Goal: Task Accomplishment & Management: Complete application form

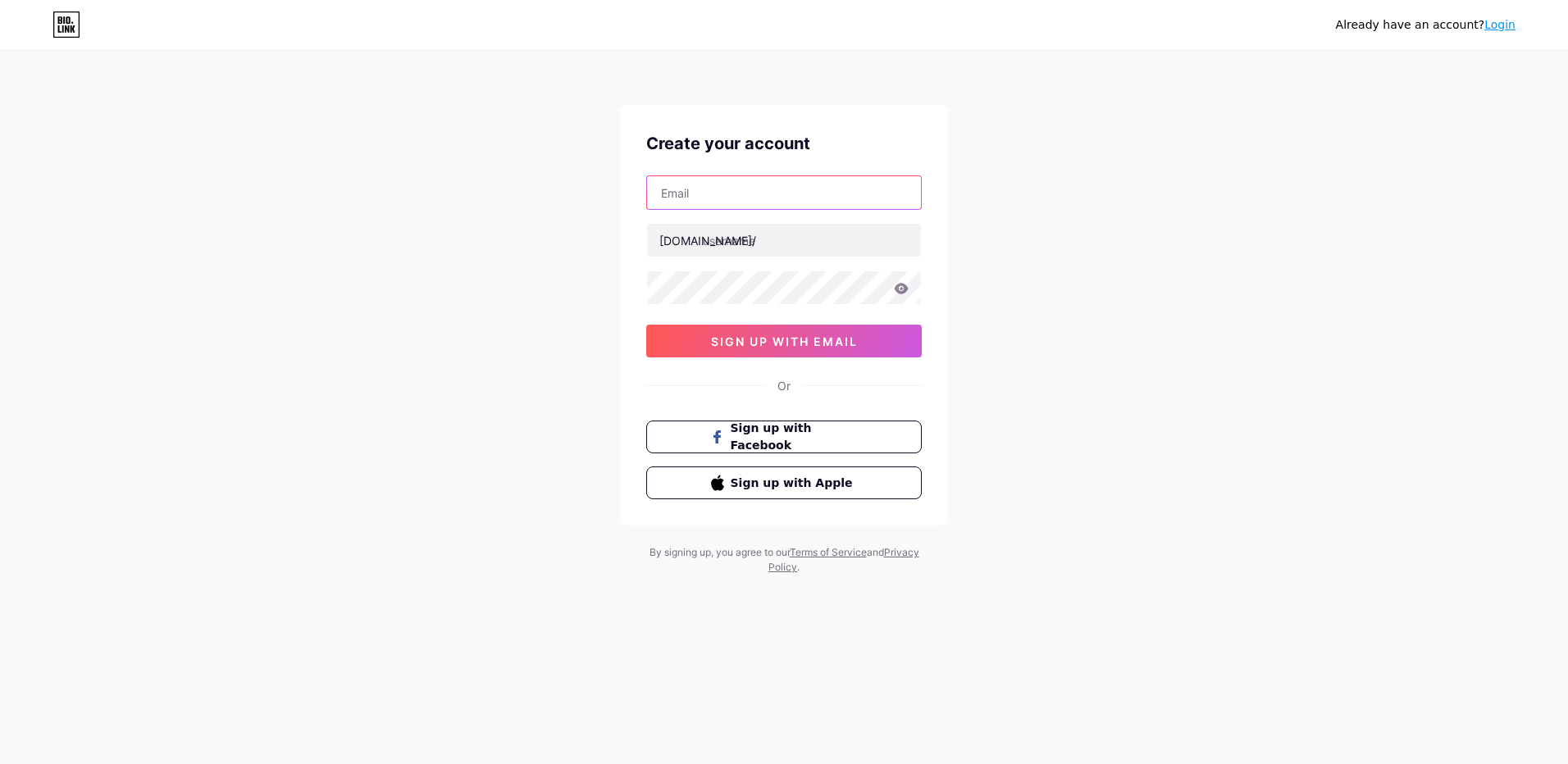
click at [717, 192] on input "text" at bounding box center [784, 193] width 274 height 33
type input "nhakhoaquoctehanhphuc8386@gmail.com"
click at [743, 245] on input "text" at bounding box center [784, 241] width 274 height 33
click at [760, 334] on span "sign up with email" at bounding box center [784, 340] width 147 height 14
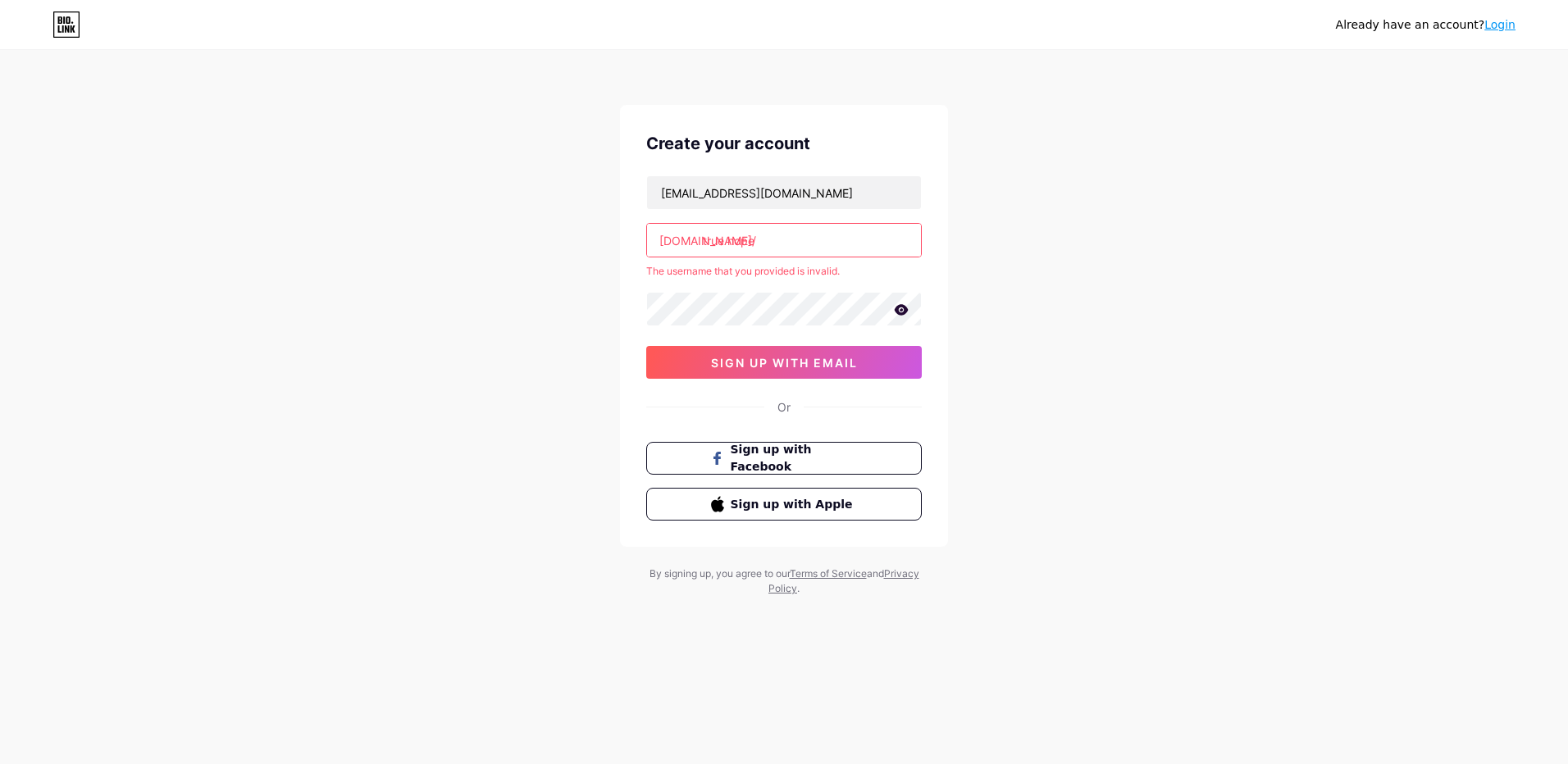
click at [772, 235] on input "true hope" at bounding box center [784, 241] width 274 height 33
type input "t"
click at [774, 365] on span "sign up with email" at bounding box center [784, 363] width 147 height 14
click at [777, 238] on input "text" at bounding box center [784, 241] width 274 height 33
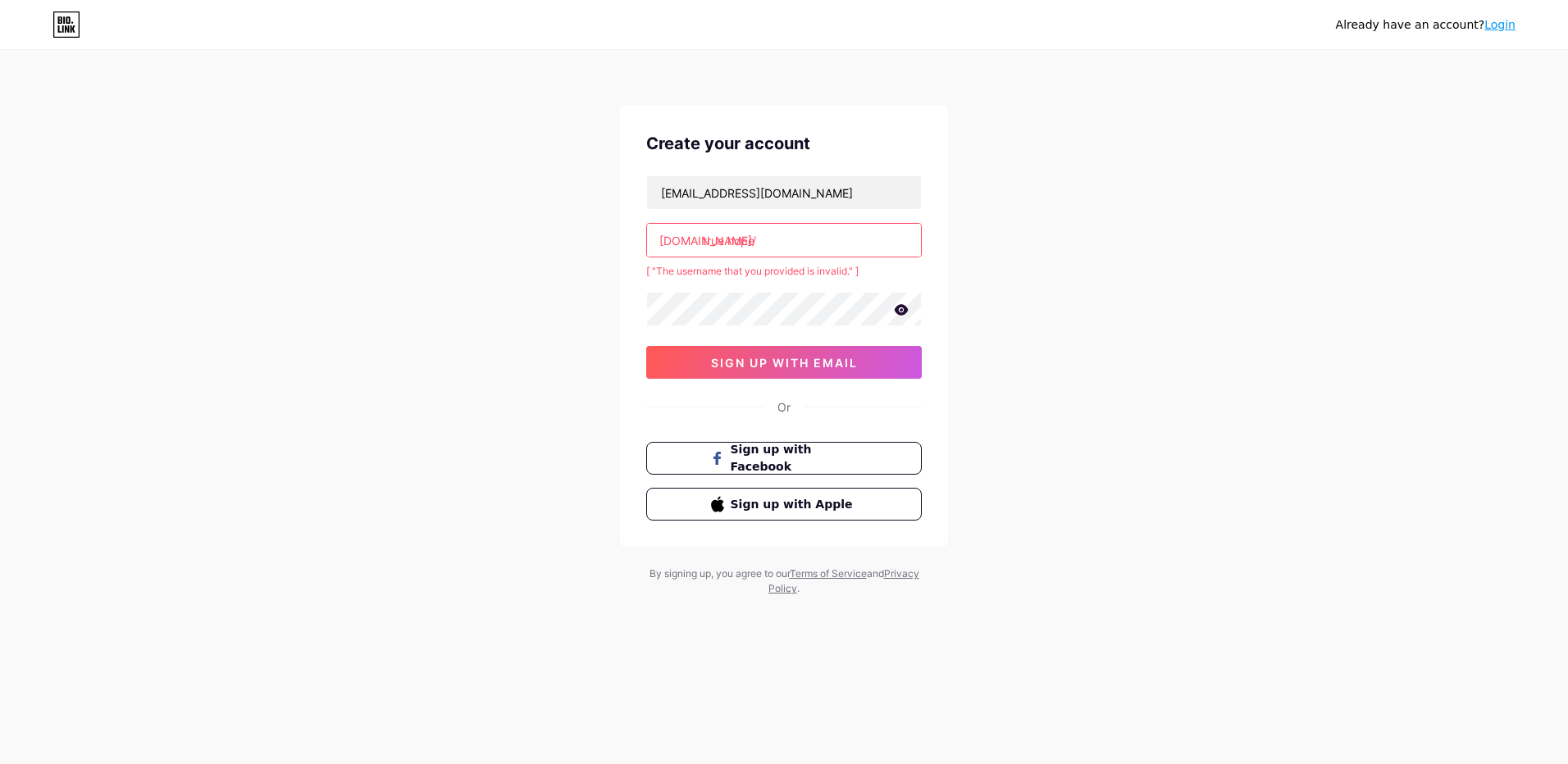
click at [726, 244] on input "true hope" at bounding box center [784, 241] width 274 height 33
click at [772, 233] on input "true hope" at bounding box center [784, 241] width 274 height 33
type input "t"
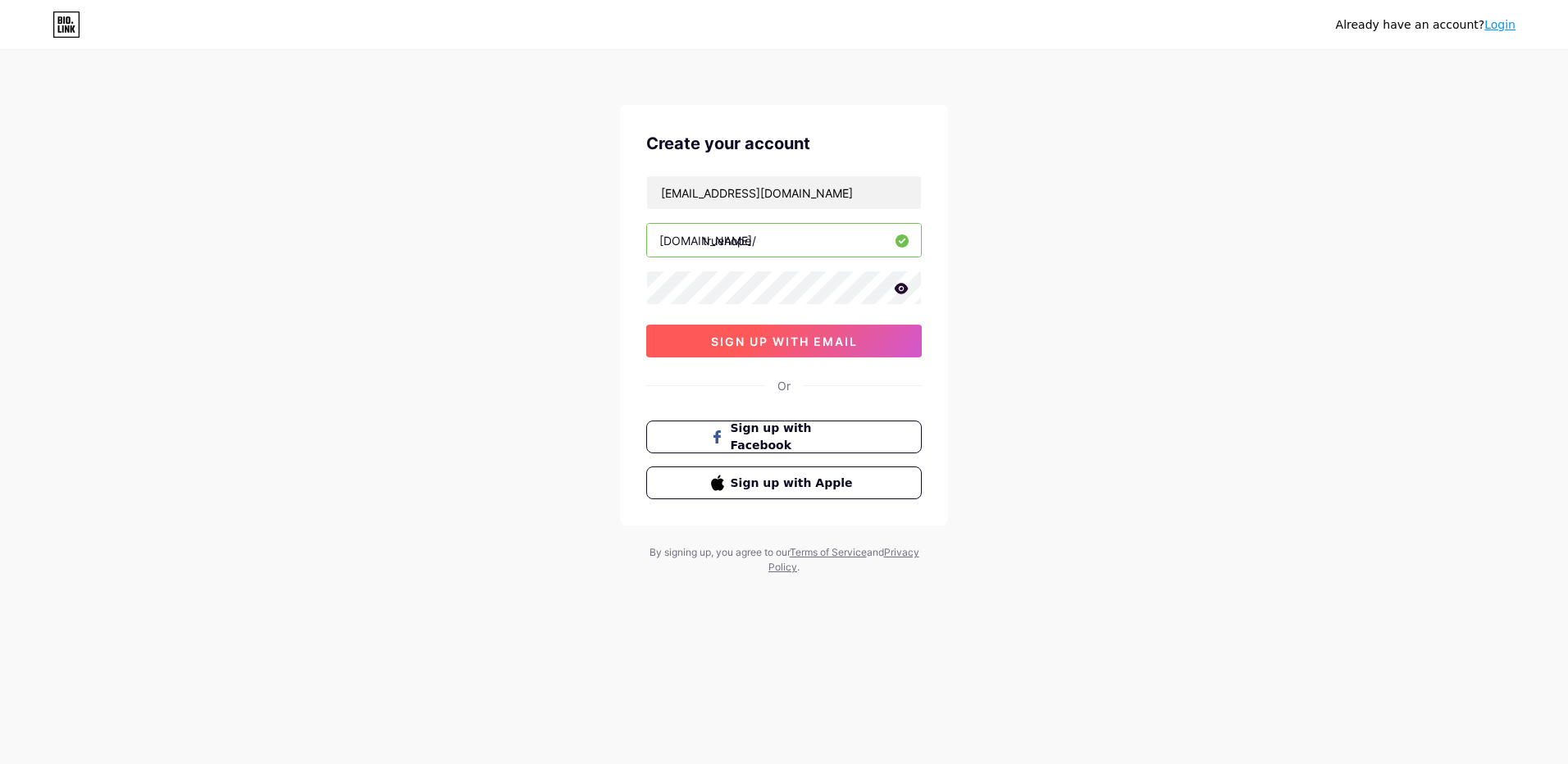
type input "truehope"
click at [752, 341] on span "sign up with email" at bounding box center [784, 340] width 147 height 14
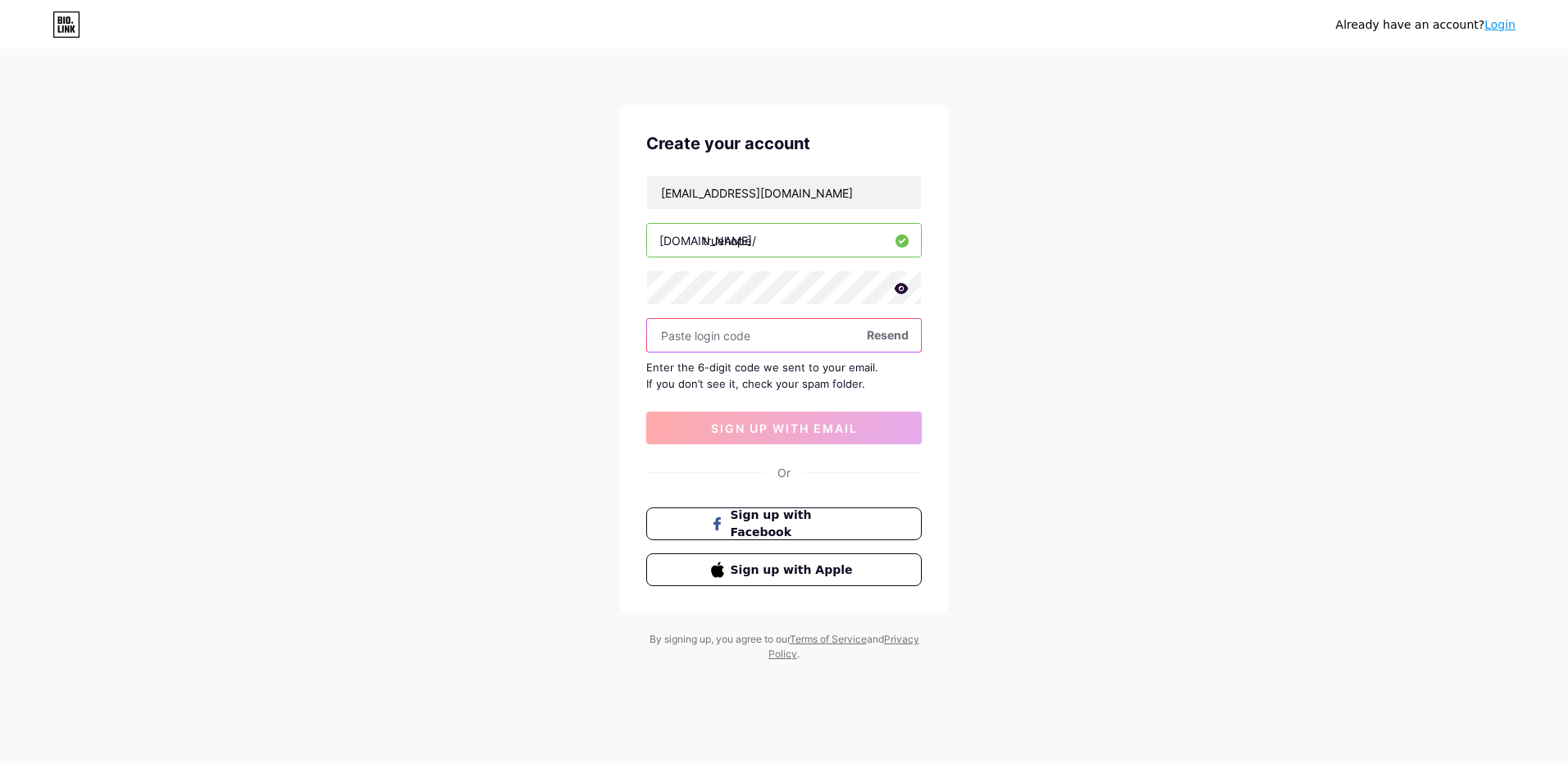
type input "7"
type input "474031"
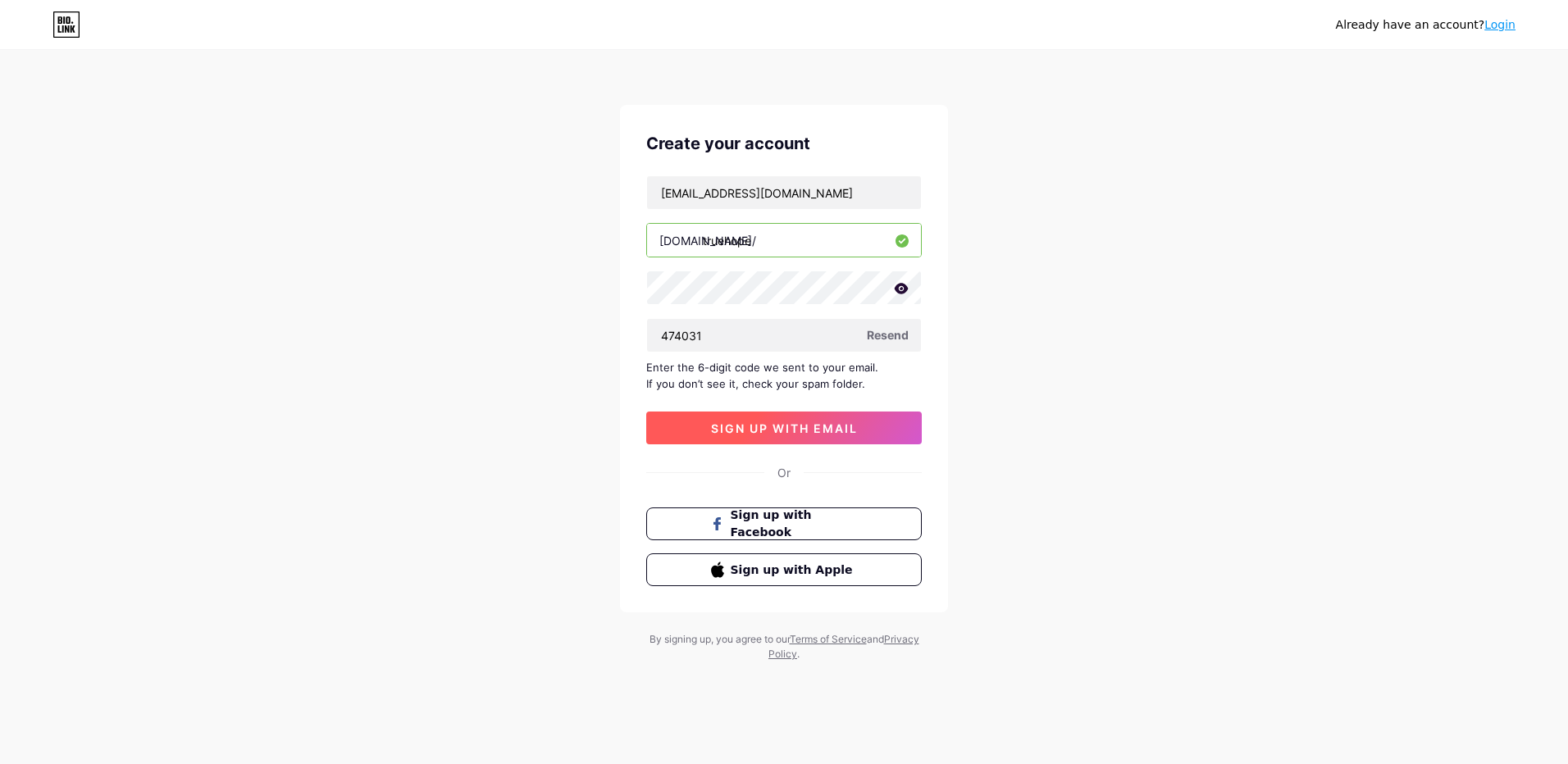
click at [812, 416] on button "sign up with email" at bounding box center [784, 428] width 276 height 33
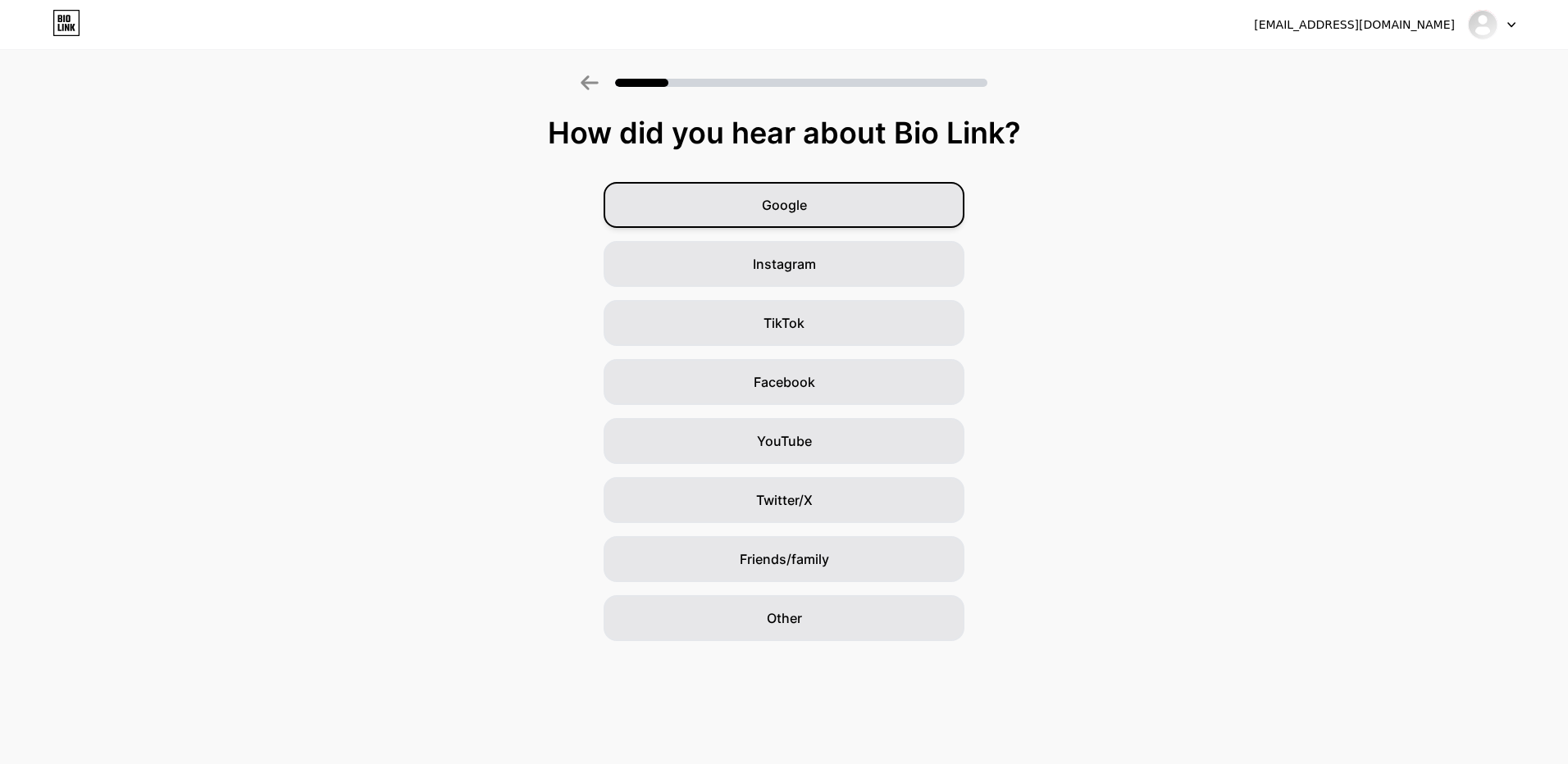
click at [717, 209] on div "Google" at bounding box center [784, 205] width 361 height 46
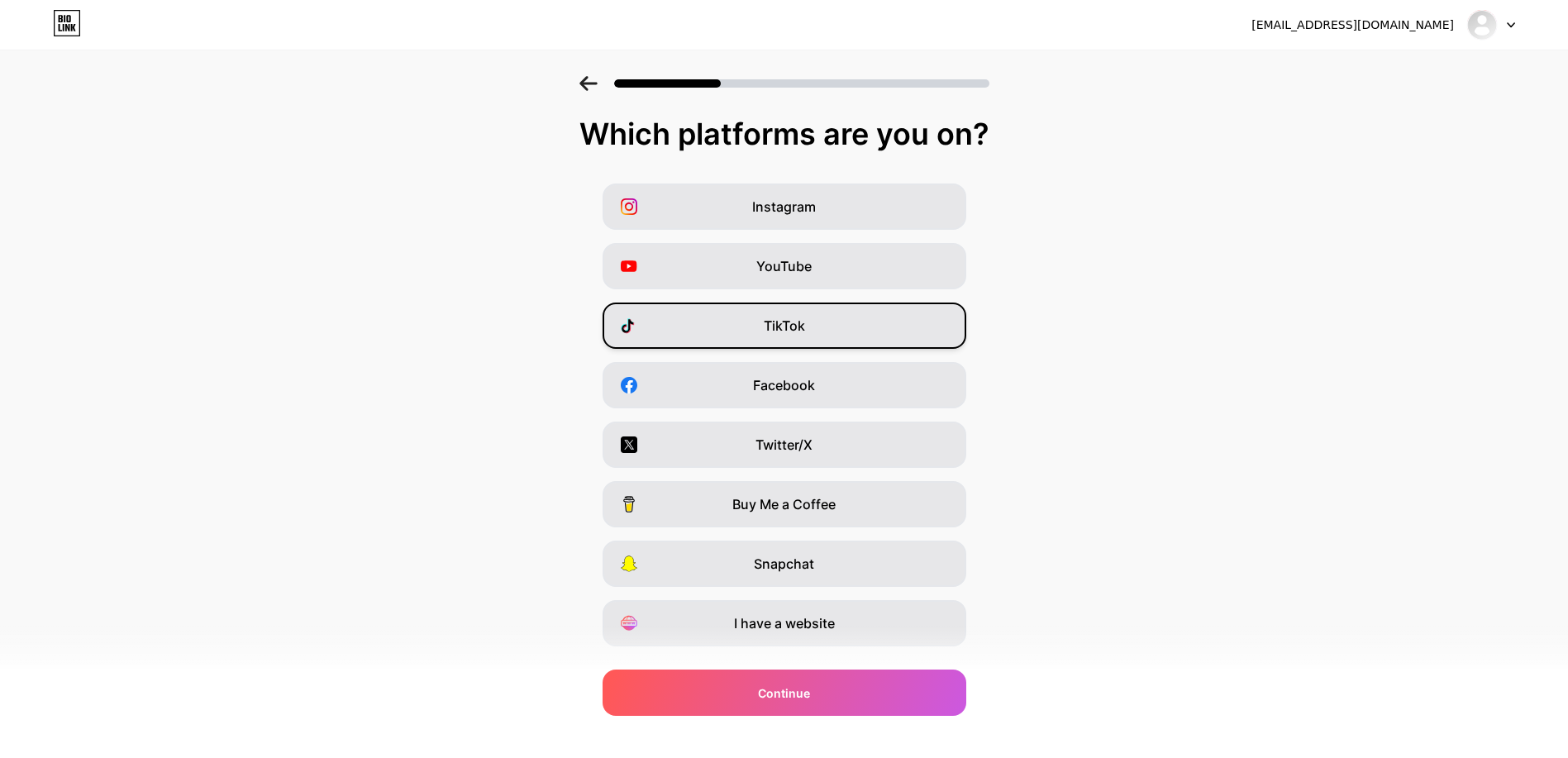
click at [894, 332] on div "TikTok" at bounding box center [784, 326] width 364 height 47
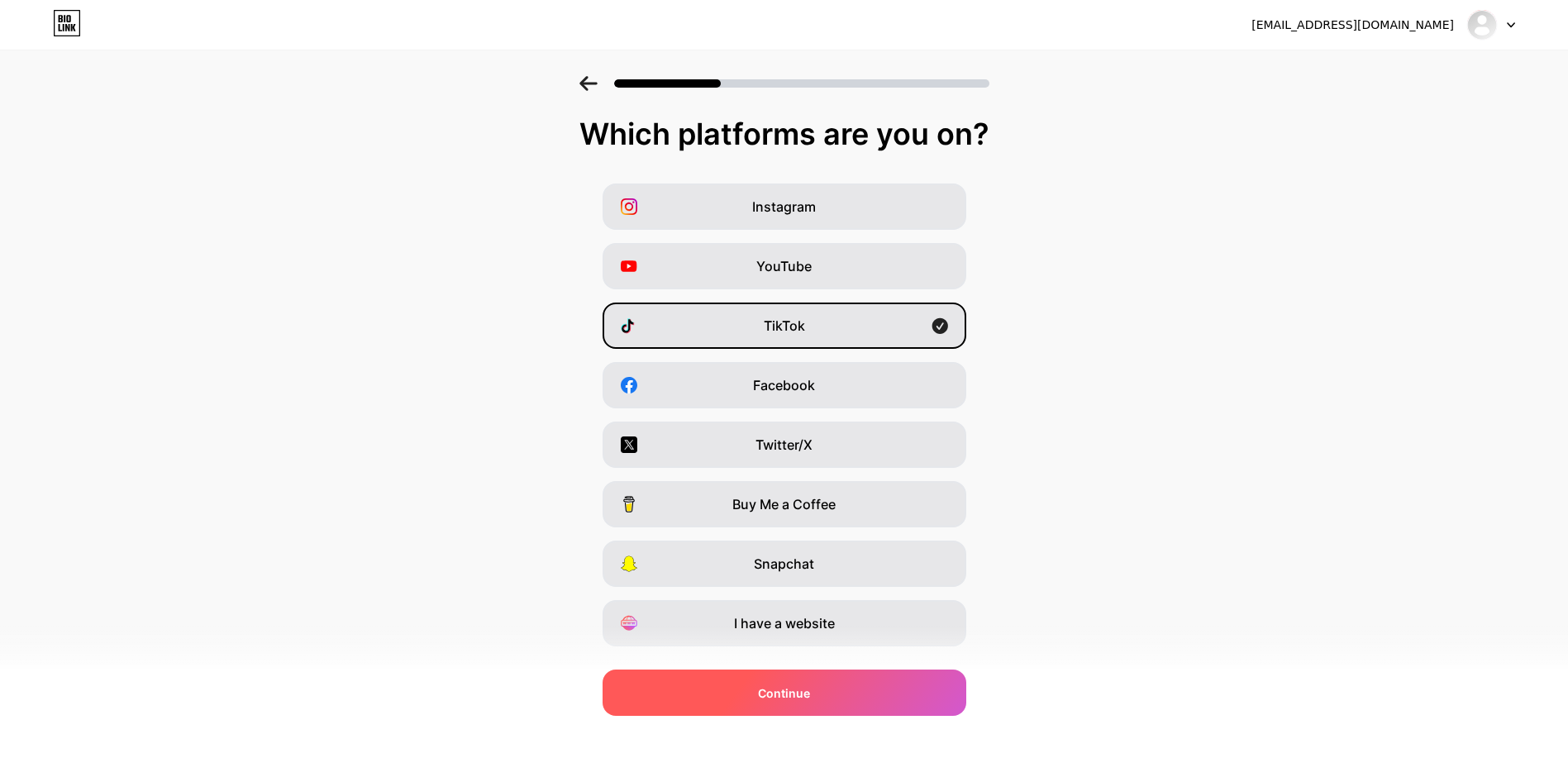
click at [761, 696] on div "Continue" at bounding box center [784, 693] width 364 height 47
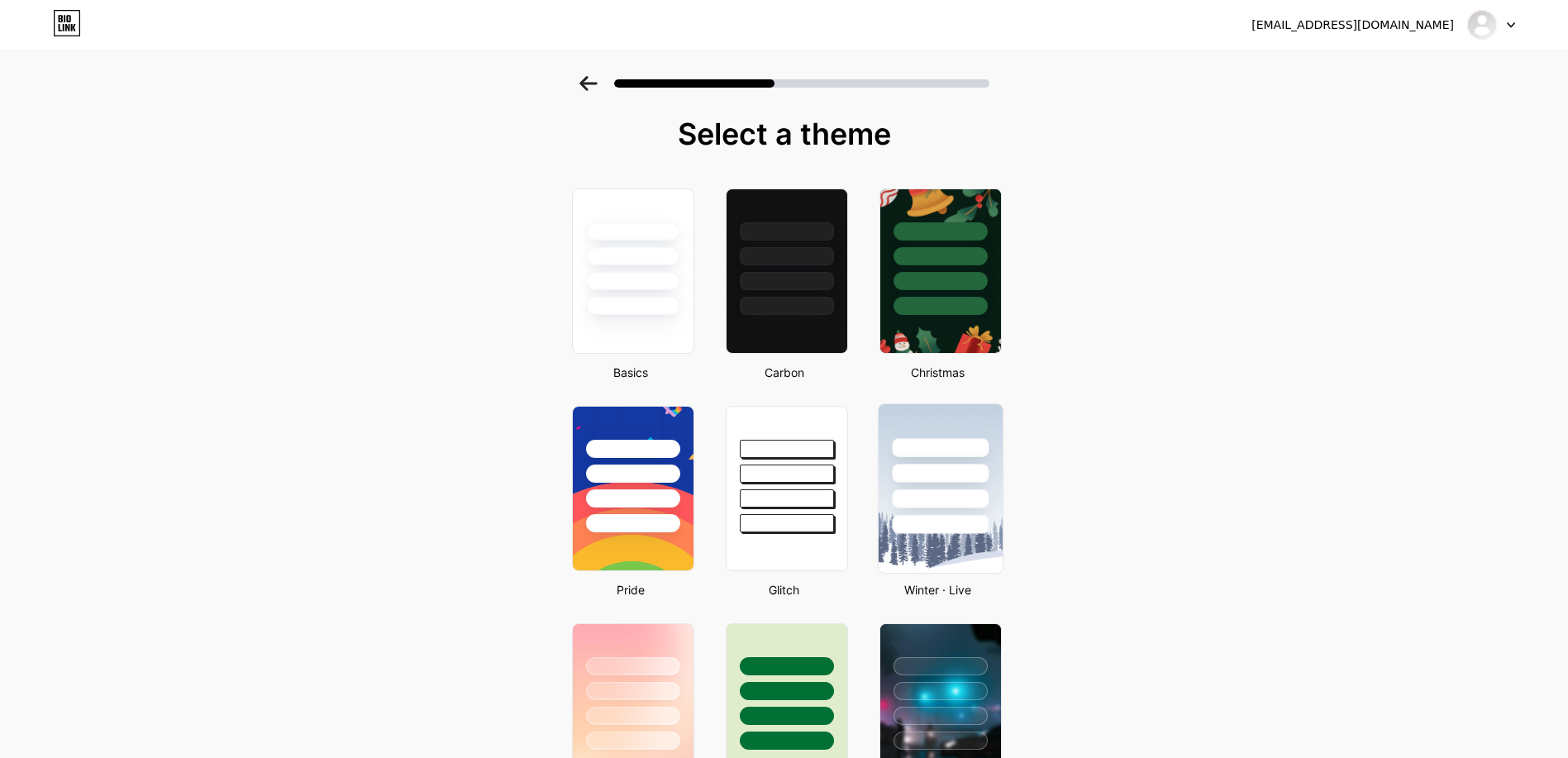
click at [932, 515] on div at bounding box center [941, 525] width 97 height 19
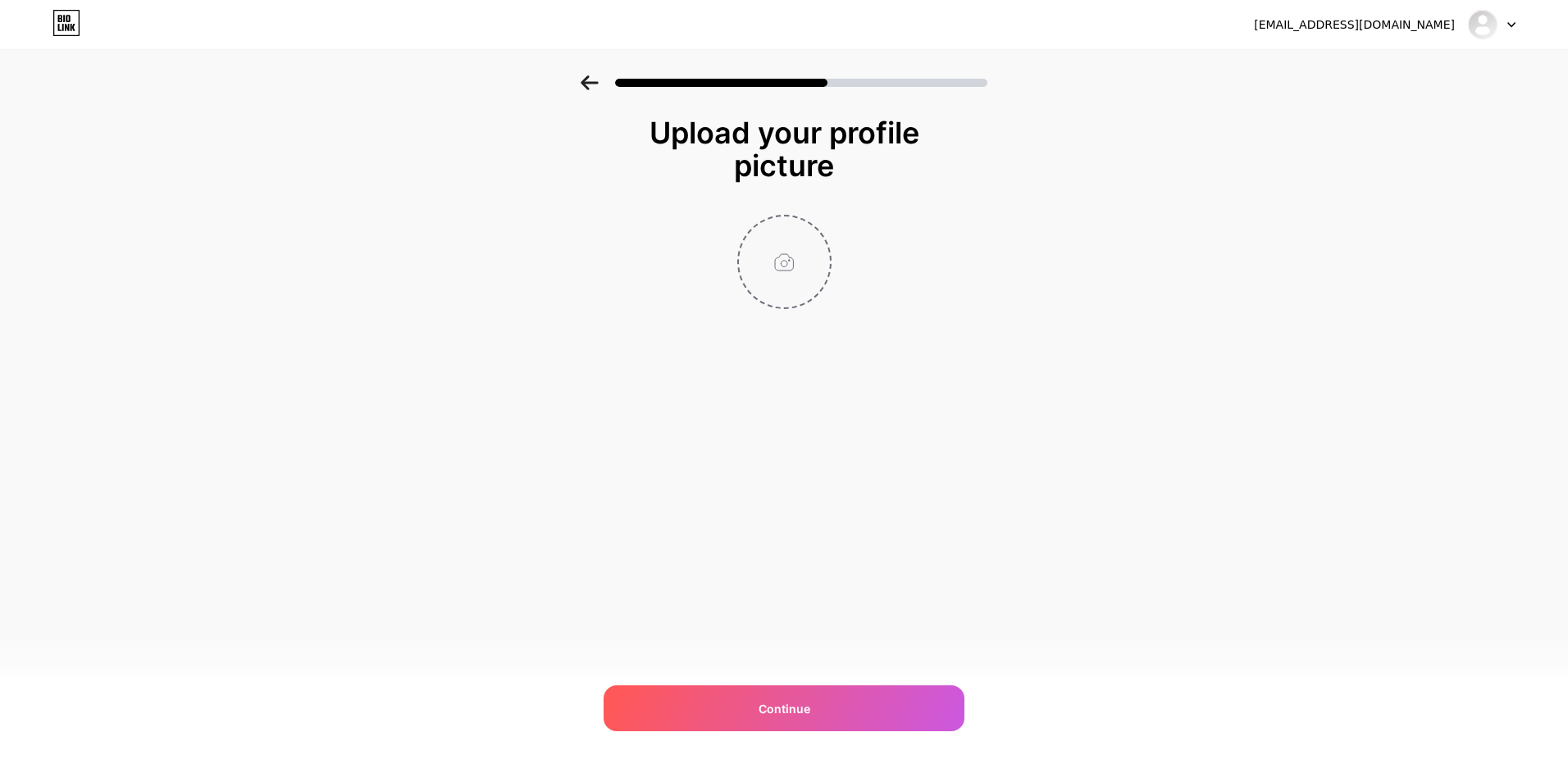
click at [785, 260] on input "file" at bounding box center [784, 262] width 91 height 91
type input "C:\fakepath\ảnh.jpg"
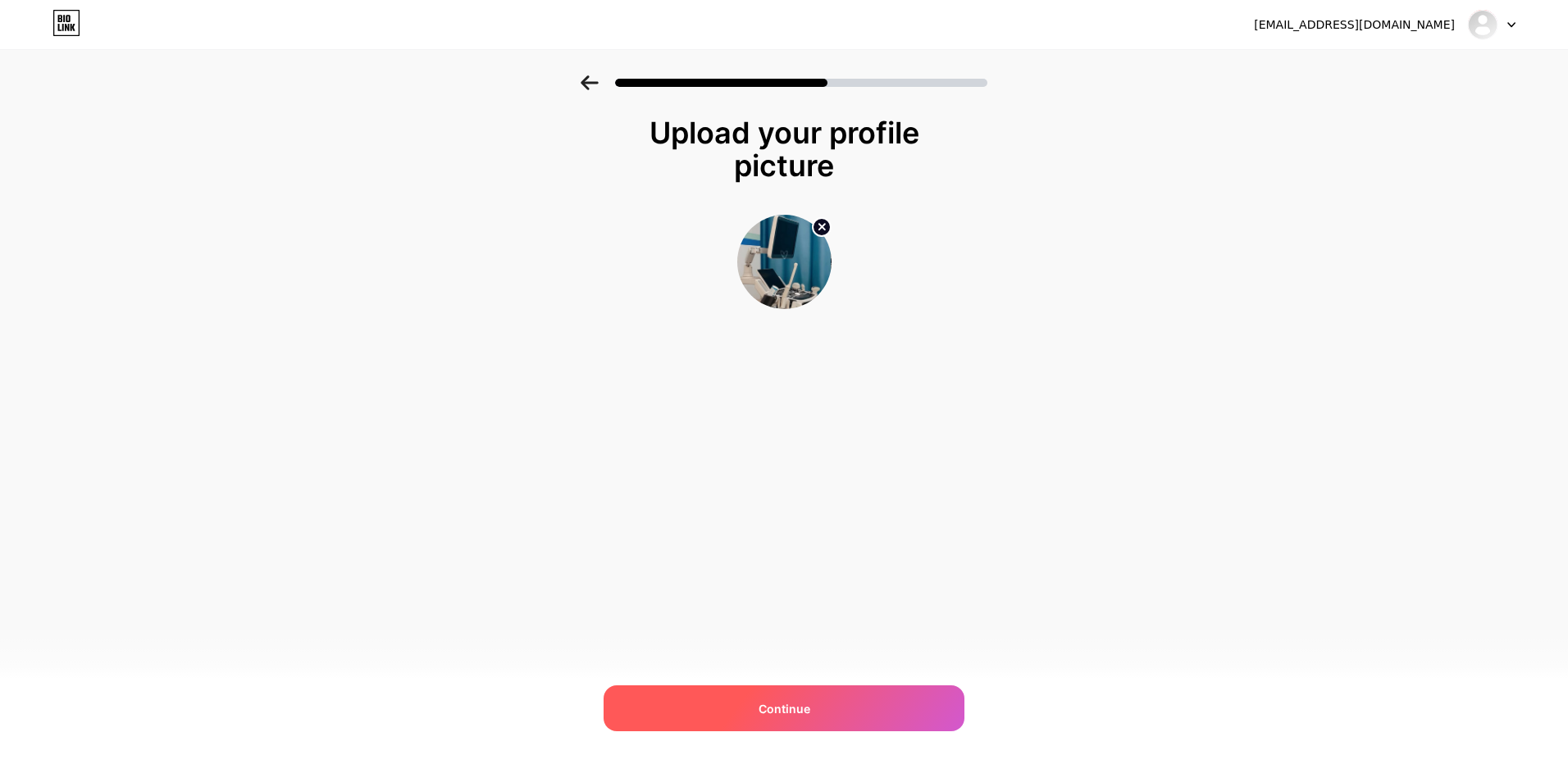
click at [771, 698] on div "Continue" at bounding box center [784, 709] width 361 height 46
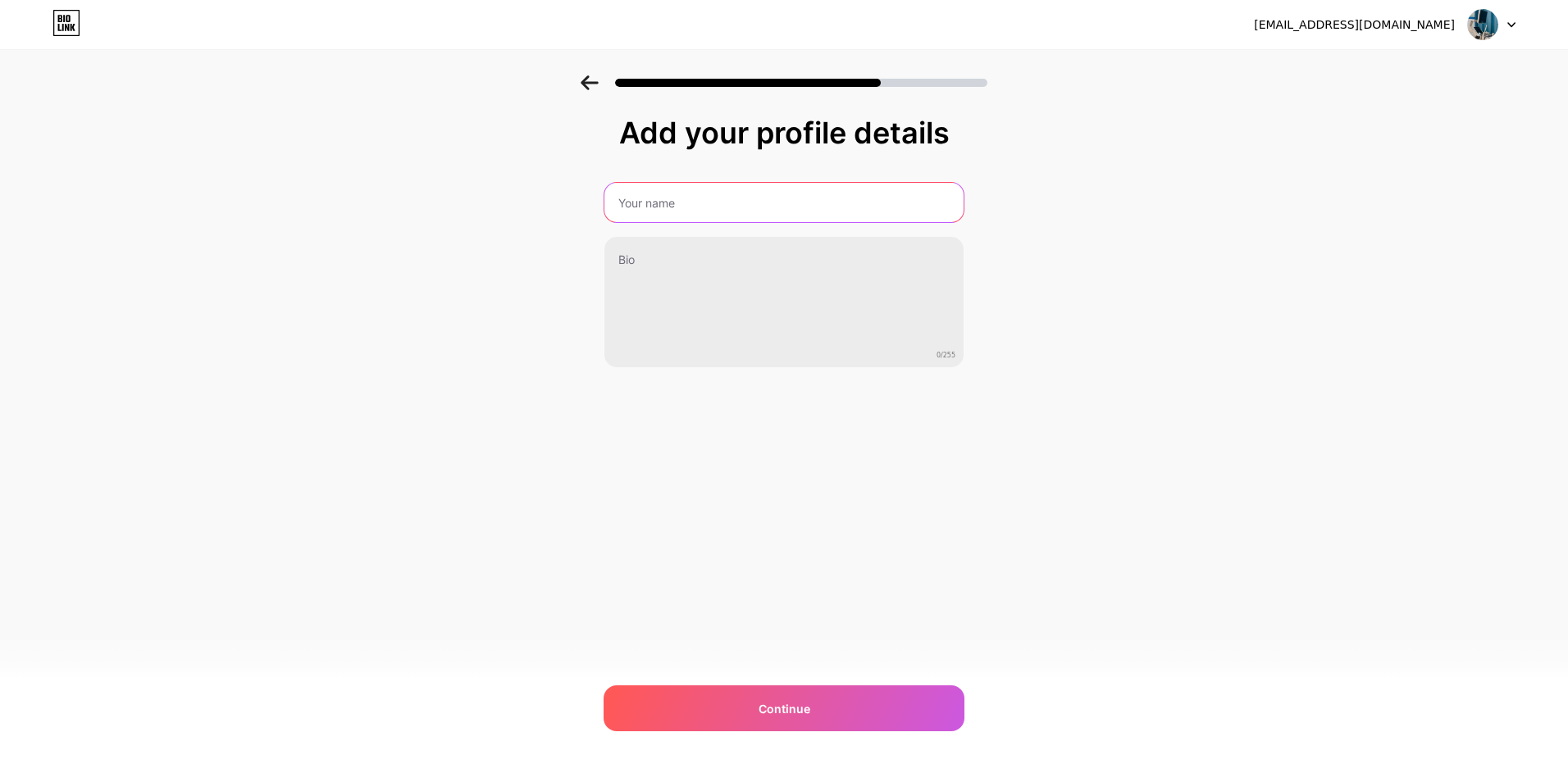
click at [638, 196] on input "text" at bounding box center [784, 202] width 359 height 40
click at [706, 197] on input "True Hope" at bounding box center [784, 202] width 359 height 40
type input "T"
type input "Phòng Khám True Hope"
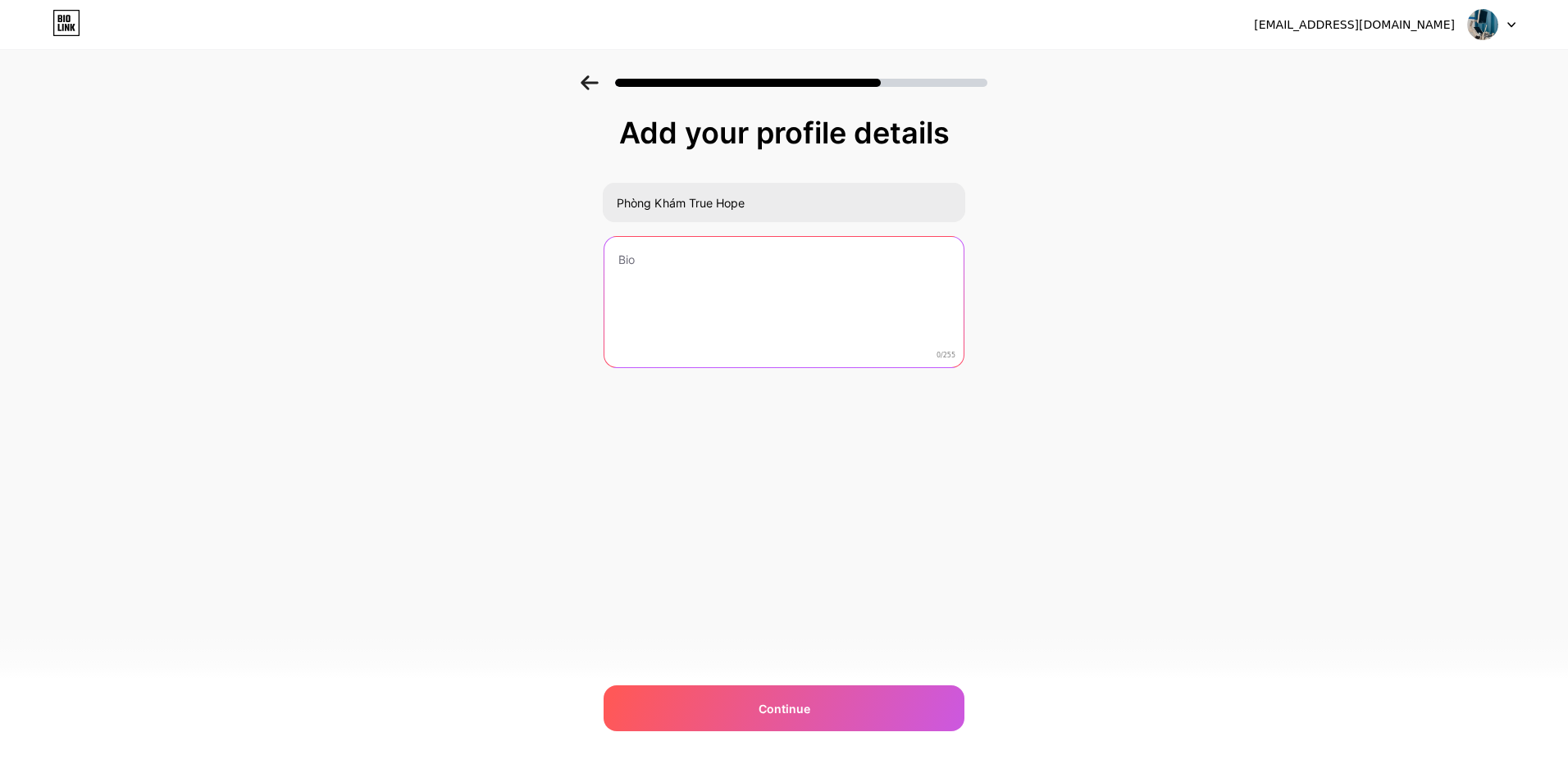
click at [698, 261] on textarea at bounding box center [784, 303] width 359 height 132
click at [783, 277] on textarea "Chuyên Tiết Niệu, Nam Khoa, lấy mẫu XN tại nhà 24/7. Đặt lịch khám trong 1 phút…" at bounding box center [784, 303] width 363 height 134
drag, startPoint x: 914, startPoint y: 284, endPoint x: 746, endPoint y: 274, distance: 168.3
click at [746, 274] on textarea "Chuyên Tiết Niệu, Nam Khoa, lấy mẫu XN tại nhà 24/7. Đặt lịch khám trong 1 phút…" at bounding box center [784, 303] width 363 height 134
paste textarea "thông tin & đặt lịch ở link dưới"
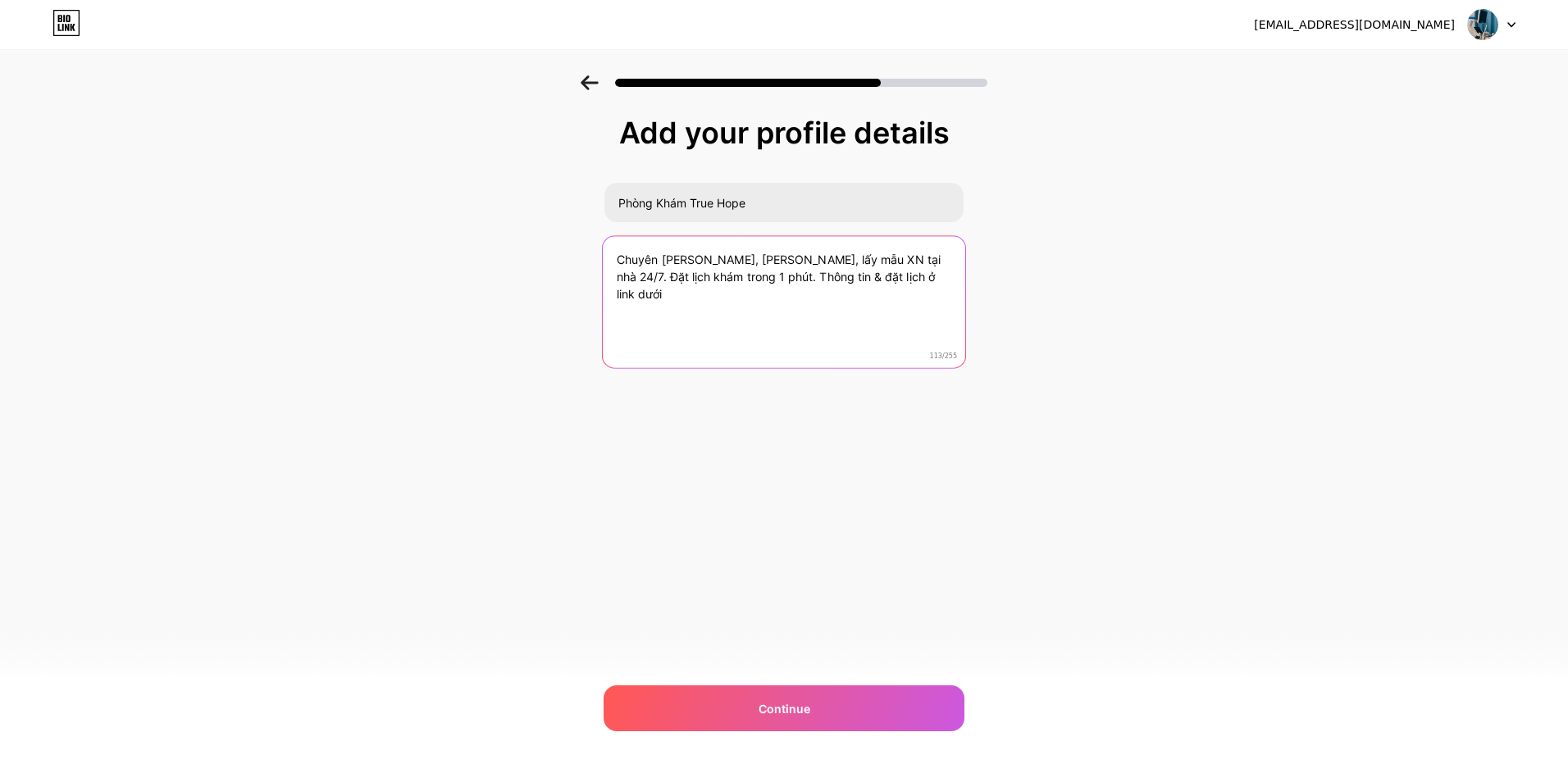
type textarea "Chuyên Tiết Niệu, Nam Khoa, lấy mẫu XN tại nhà 24/7. Đặt lịch khám trong 1 phút…"
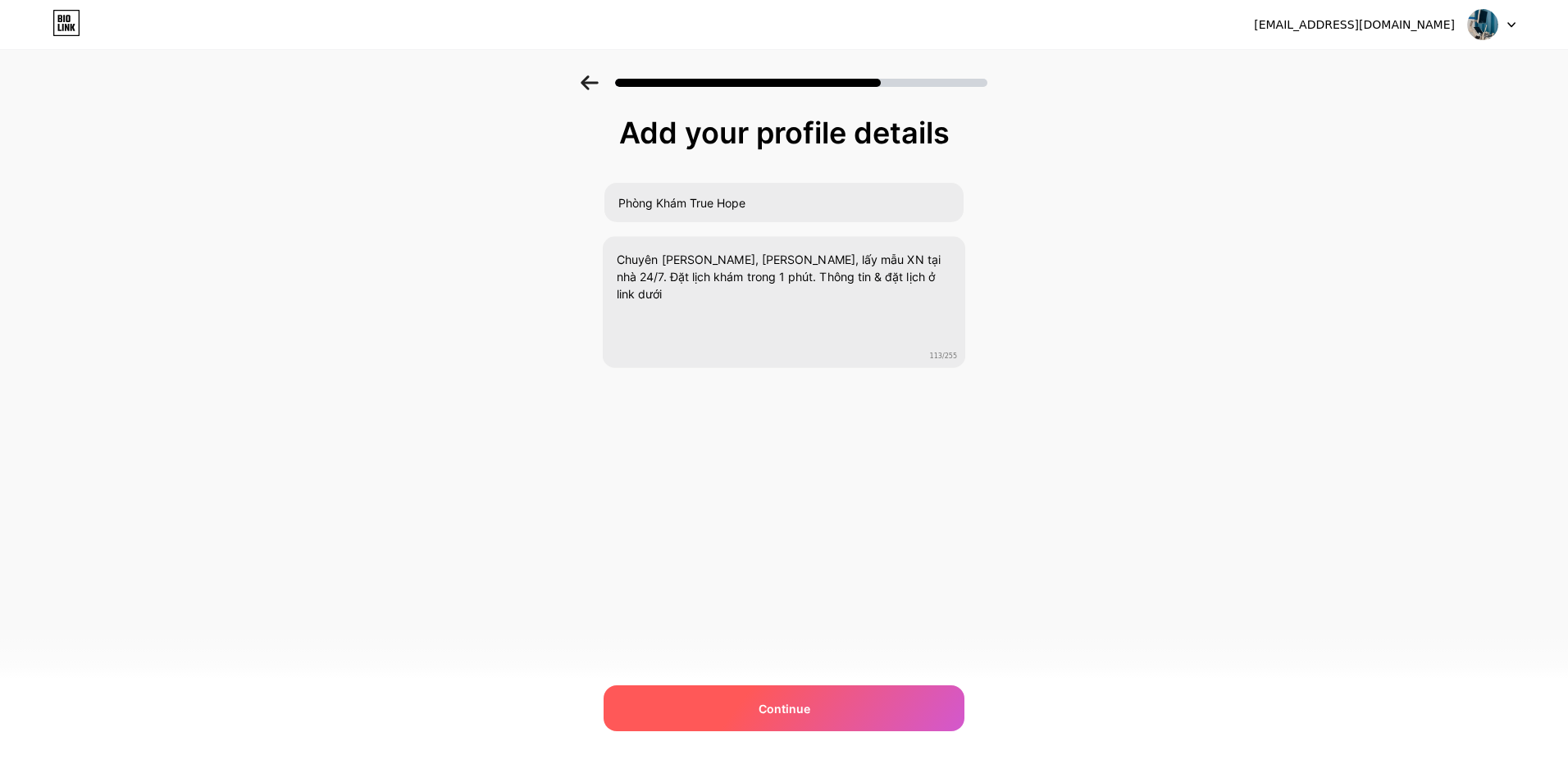
click at [747, 706] on div "Continue" at bounding box center [784, 709] width 361 height 46
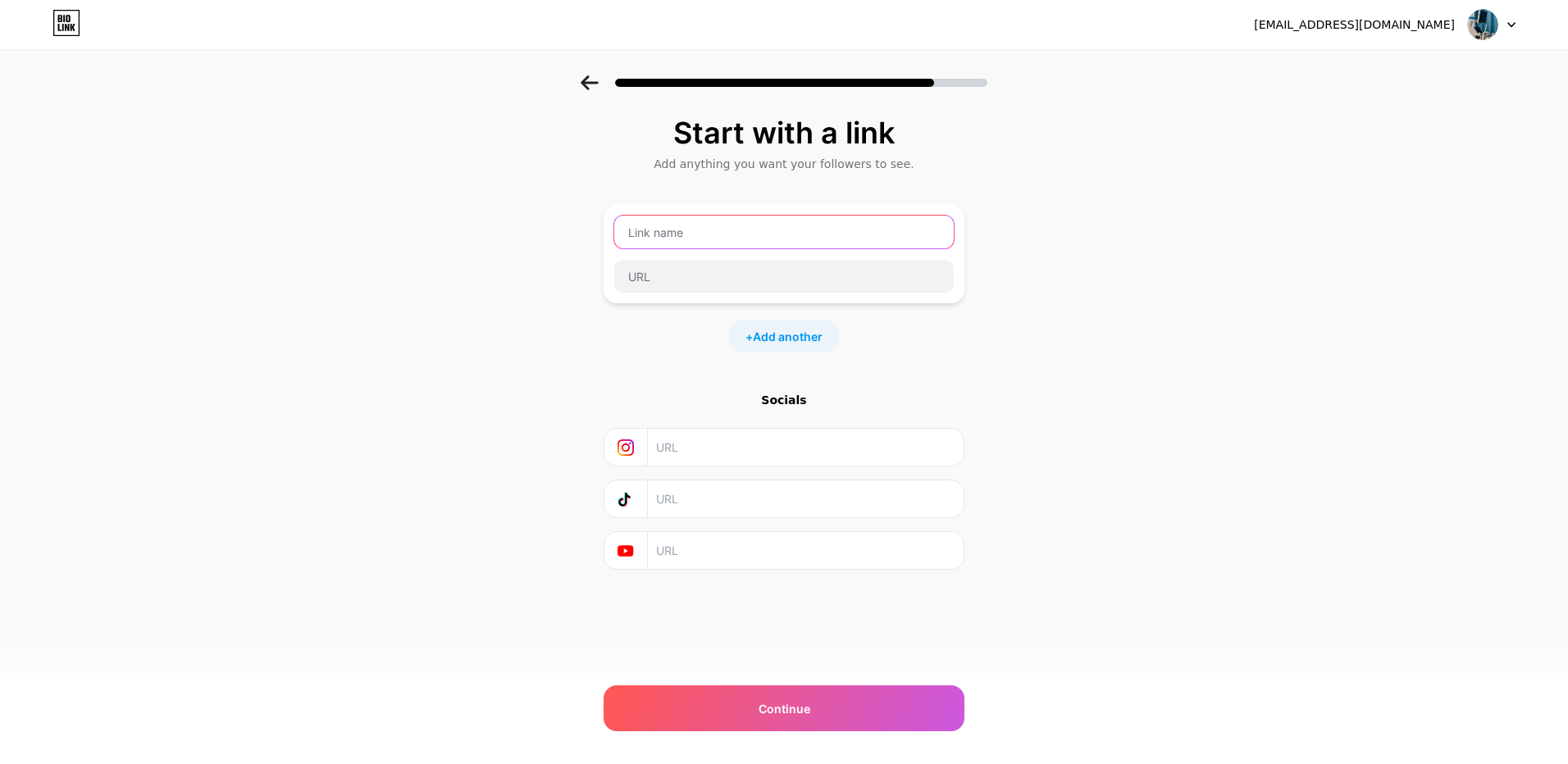
click at [806, 236] on input "text" at bounding box center [784, 233] width 340 height 33
paste input "bio.link/truehope"
type input "bio.link/truehope"
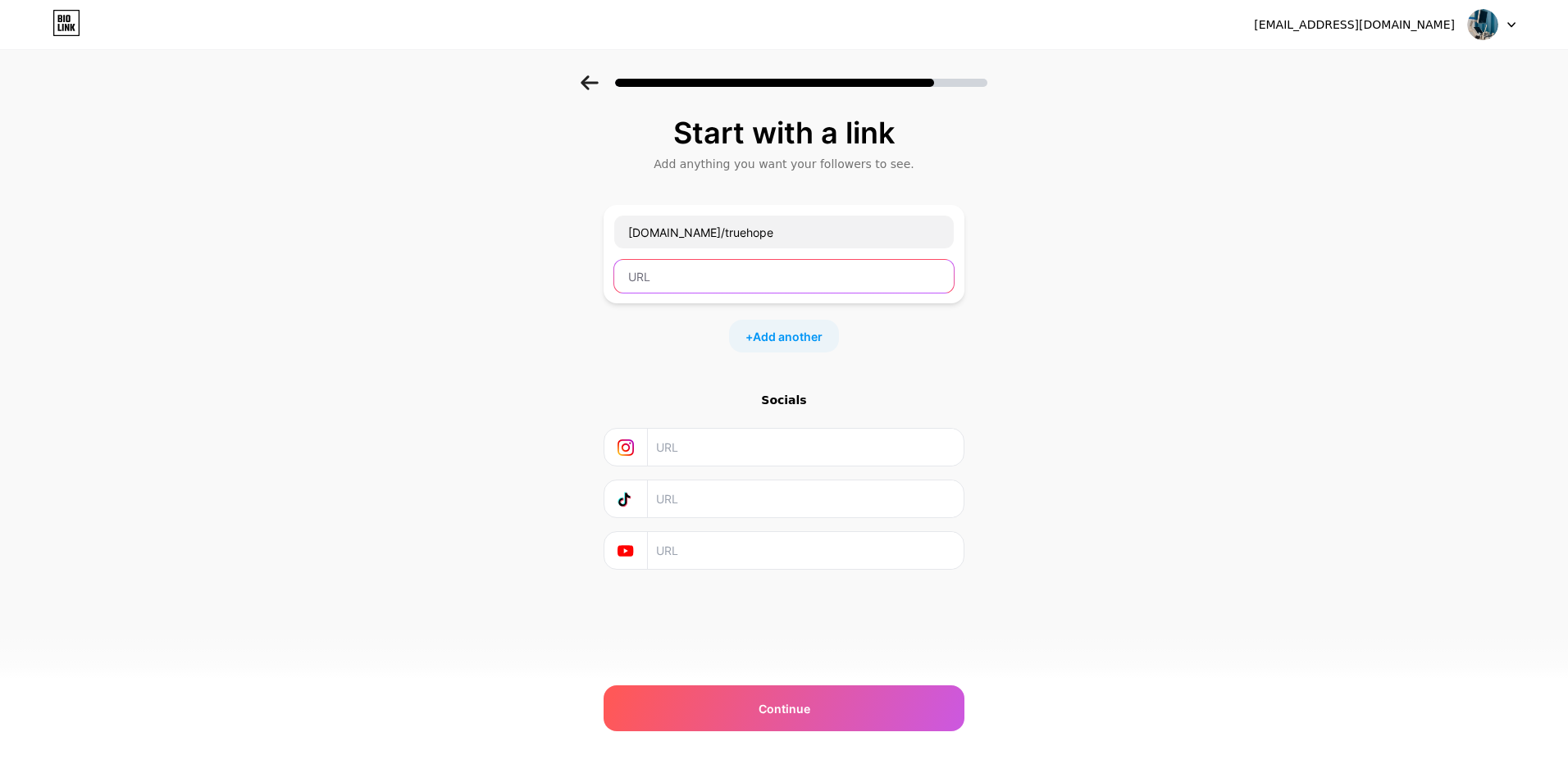
click at [643, 288] on input "text" at bounding box center [784, 277] width 340 height 33
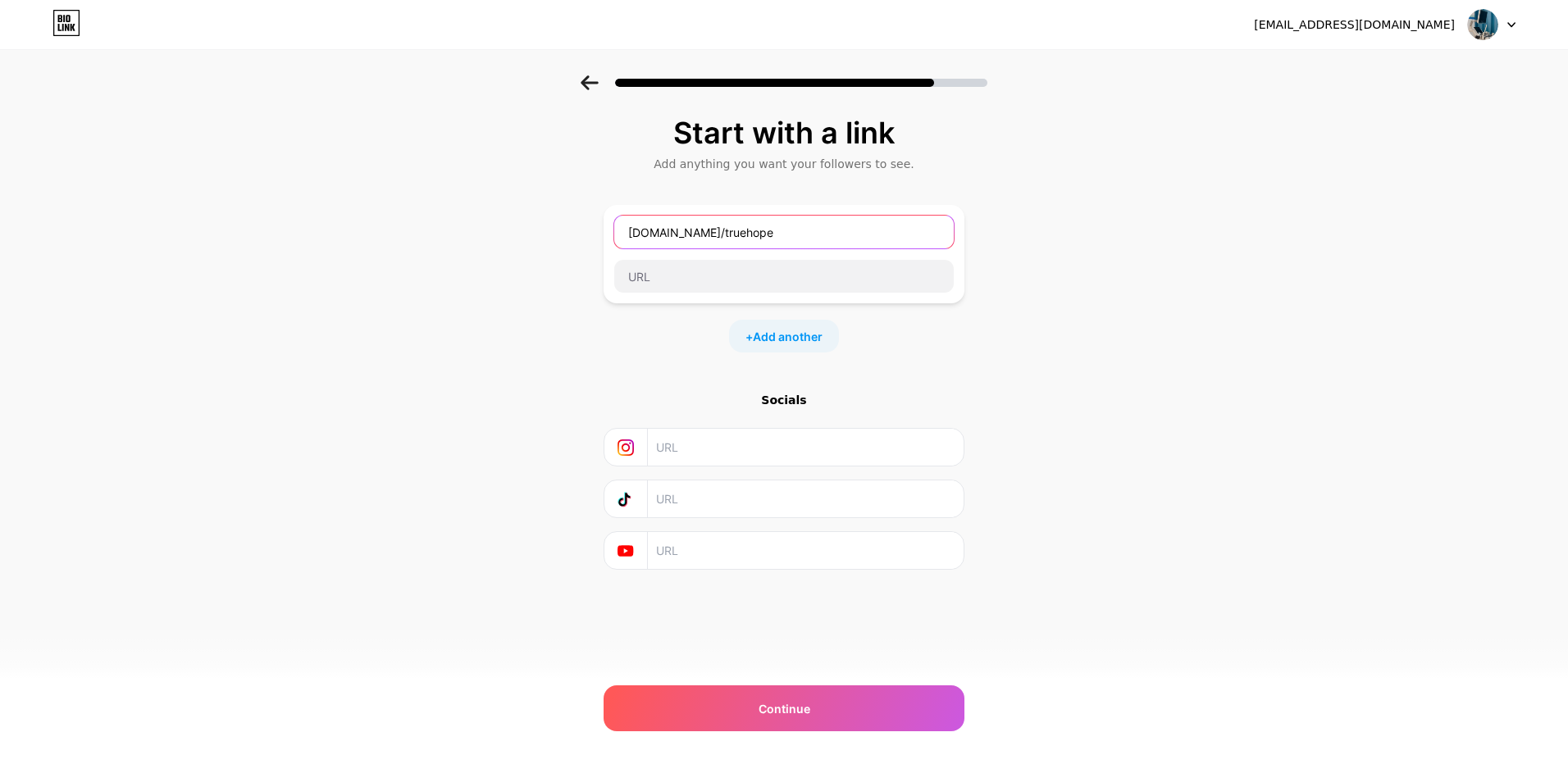
drag, startPoint x: 775, startPoint y: 226, endPoint x: 620, endPoint y: 233, distance: 155.2
click at [620, 233] on input "bio.link/truehope" at bounding box center [784, 233] width 340 height 33
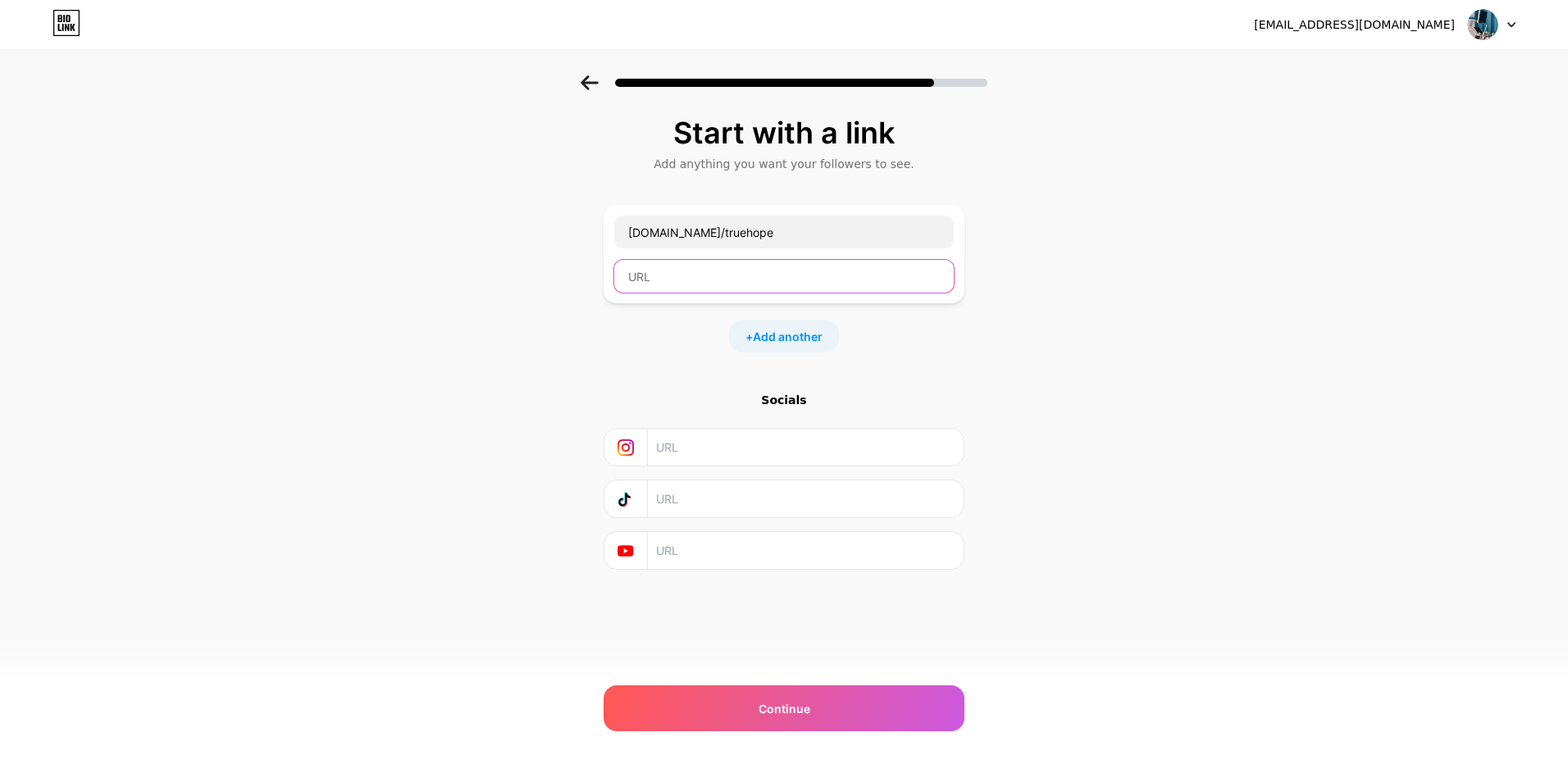
click at [652, 276] on input "text" at bounding box center [784, 277] width 340 height 33
paste input "https://bio.link/truehope"
type input "https://bio.link/truehope"
click at [696, 508] on input "text" at bounding box center [805, 499] width 298 height 37
paste input "https://bio.link/truehope"
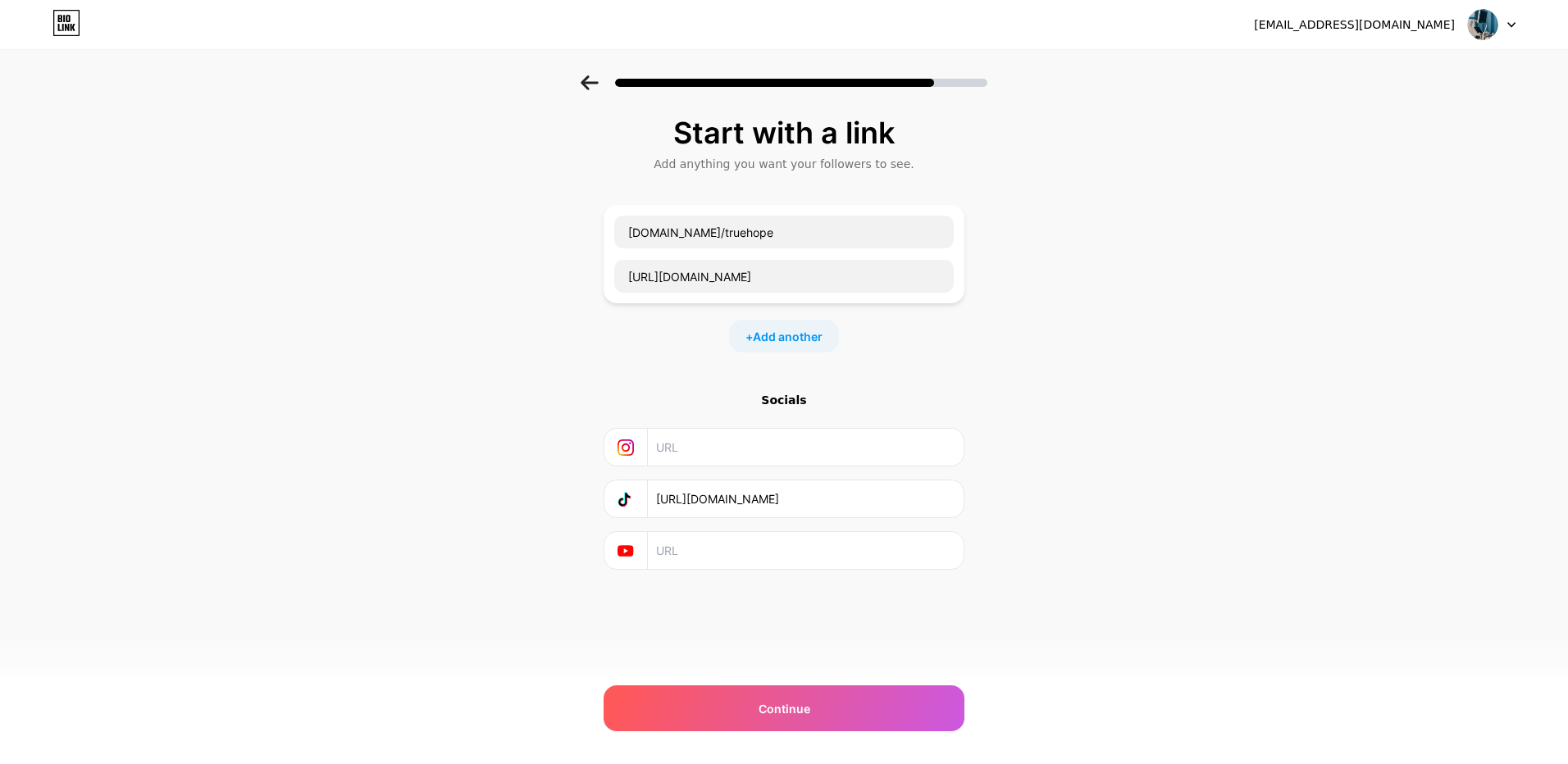
type input "https://bio.link/truehope"
click at [749, 702] on div "Continue" at bounding box center [784, 709] width 361 height 46
click at [755, 702] on div "Continue" at bounding box center [784, 709] width 361 height 46
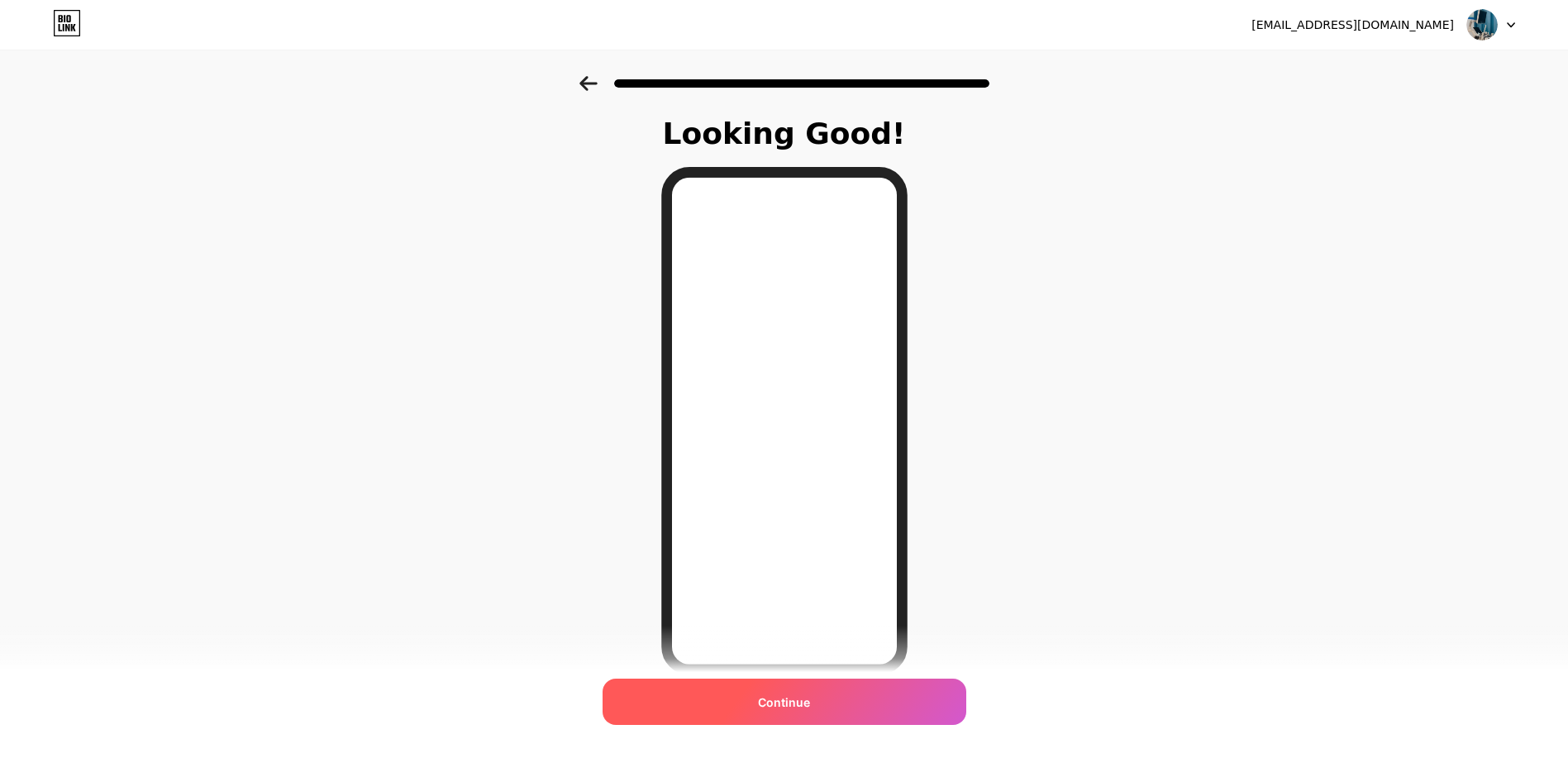
click at [768, 700] on span "Continue" at bounding box center [784, 701] width 52 height 18
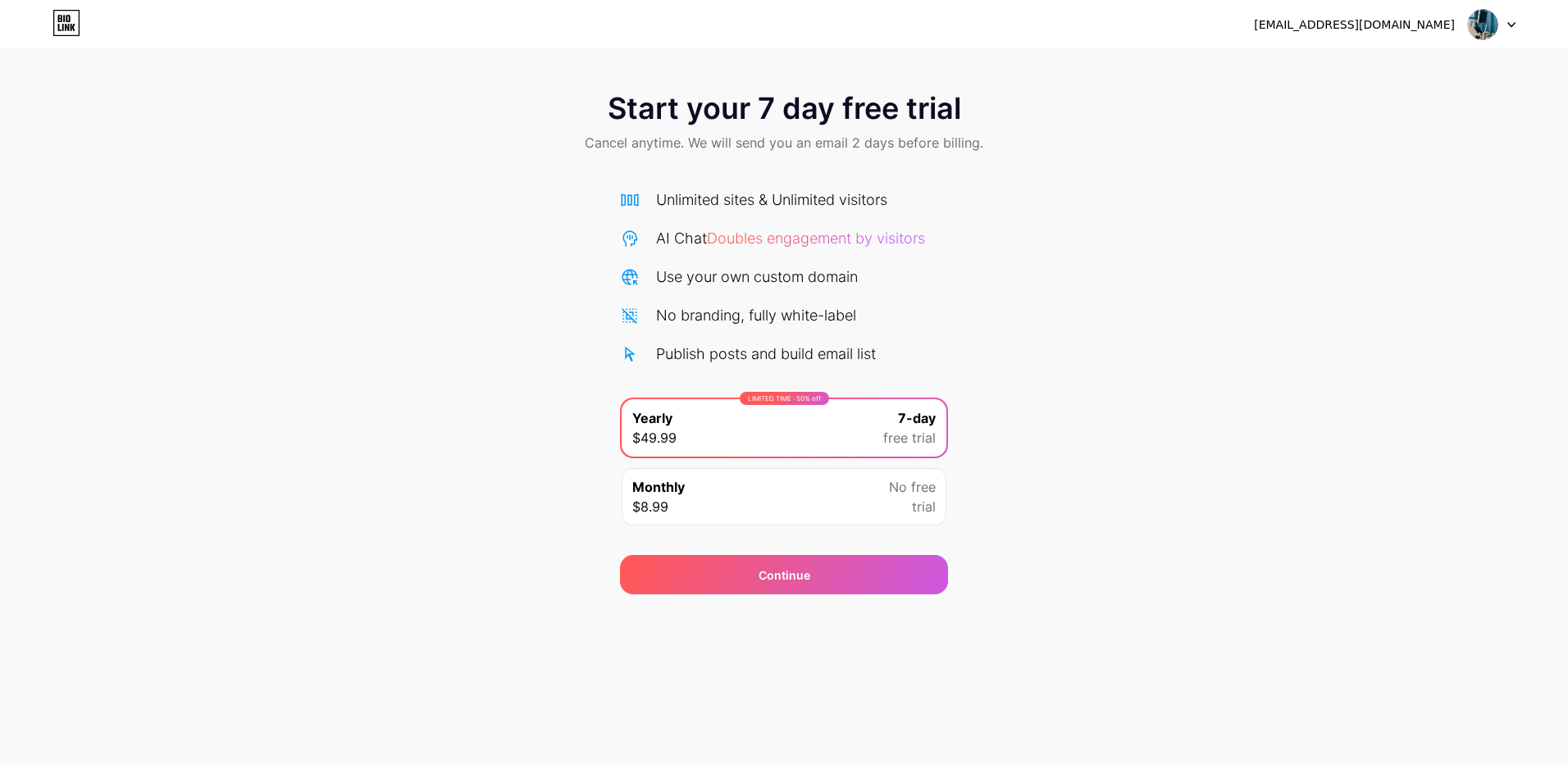
click at [698, 209] on div "Unlimited sites & Unlimited visitors" at bounding box center [772, 199] width 232 height 22
click at [697, 197] on div "Unlimited sites & Unlimited visitors" at bounding box center [772, 199] width 232 height 22
click at [686, 101] on span "Start your 7 day free trial" at bounding box center [784, 109] width 353 height 33
click at [628, 104] on span "Start your 7 day free trial" at bounding box center [784, 109] width 353 height 33
click at [748, 567] on div "Continue" at bounding box center [784, 574] width 328 height 40
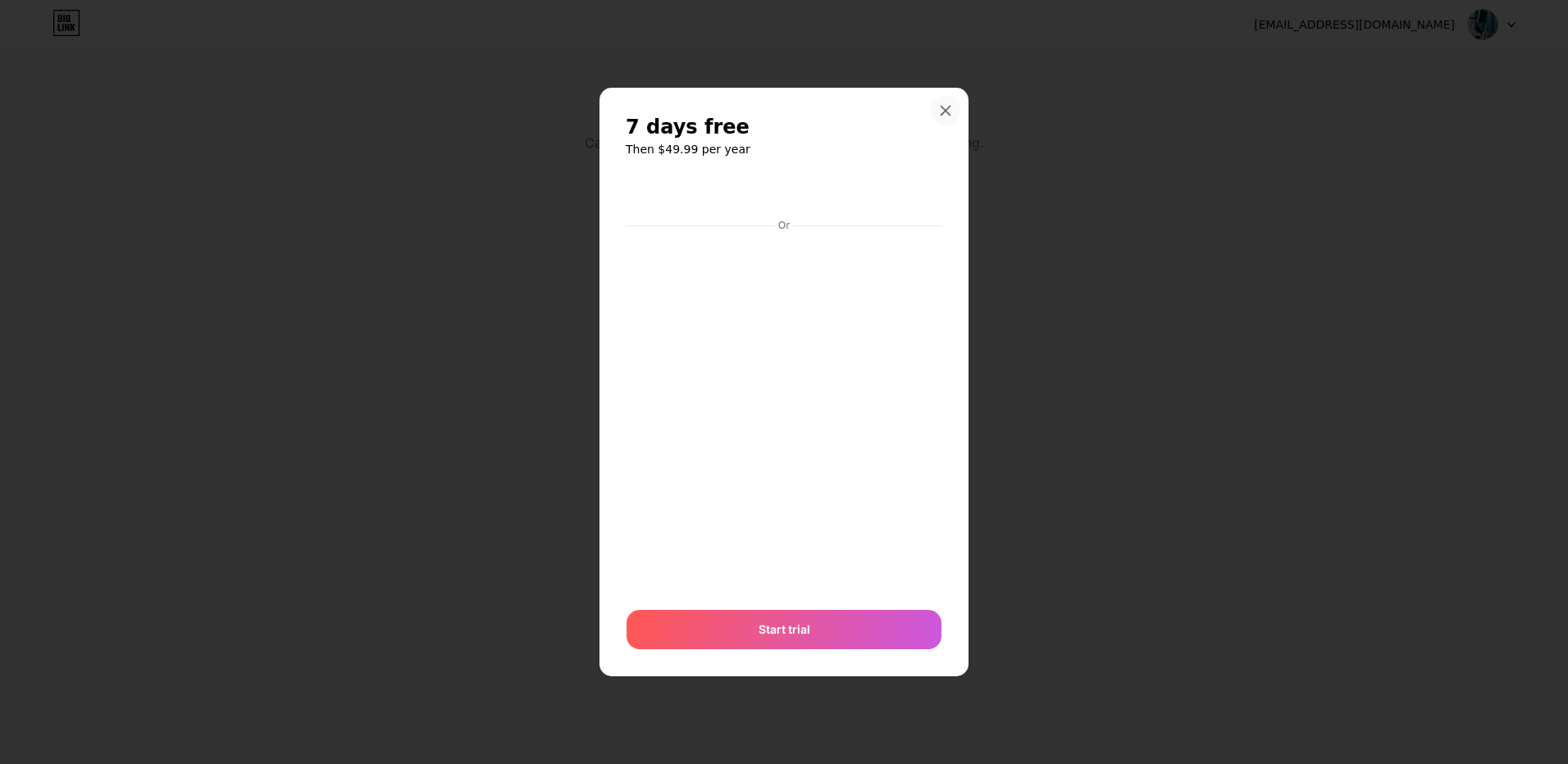
click at [945, 104] on icon at bounding box center [945, 111] width 13 height 13
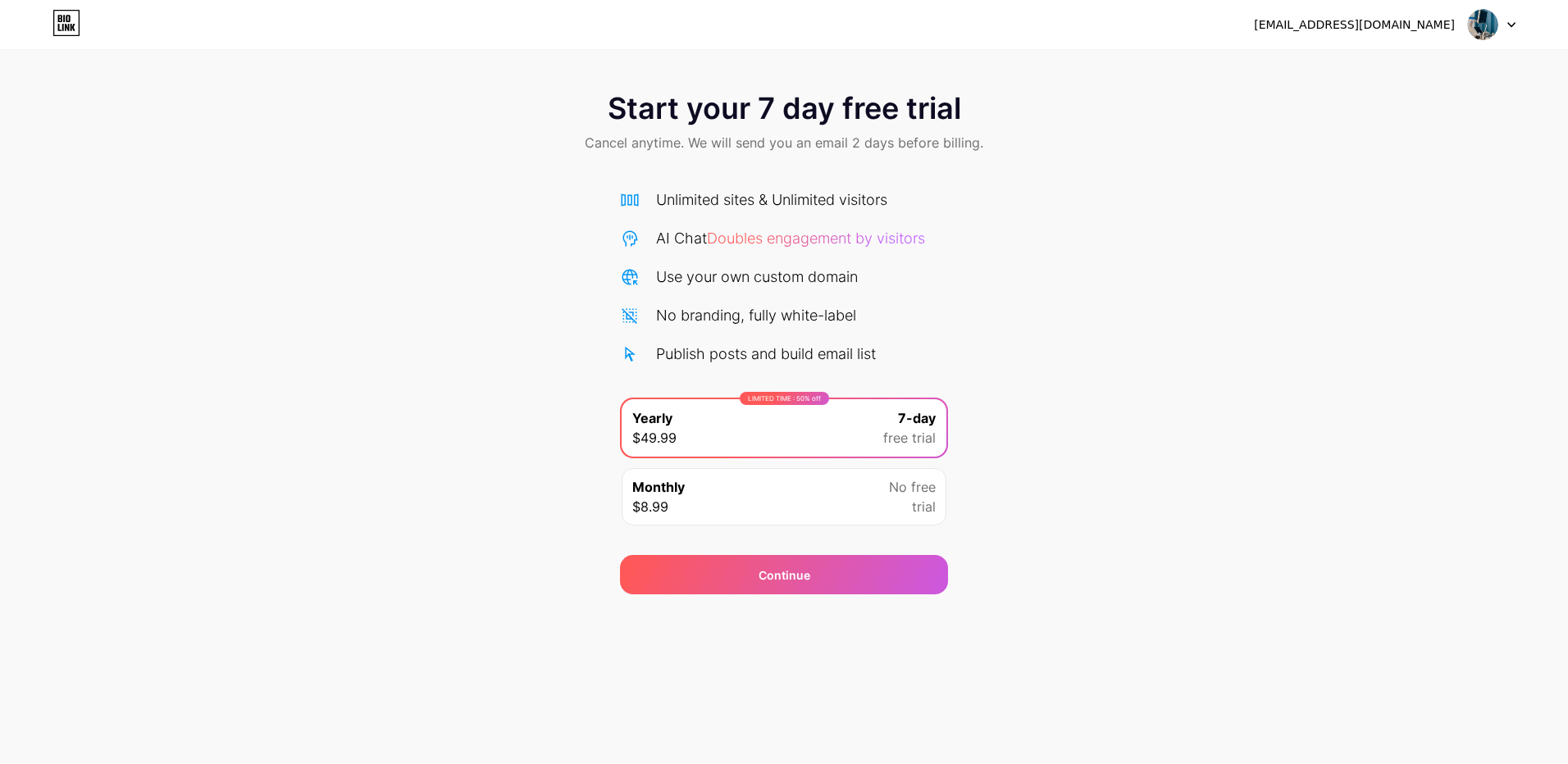
click at [724, 199] on div "Unlimited sites & Unlimited visitors" at bounding box center [772, 199] width 232 height 22
click at [768, 484] on div "Monthly $8.99 No free trial" at bounding box center [784, 496] width 325 height 57
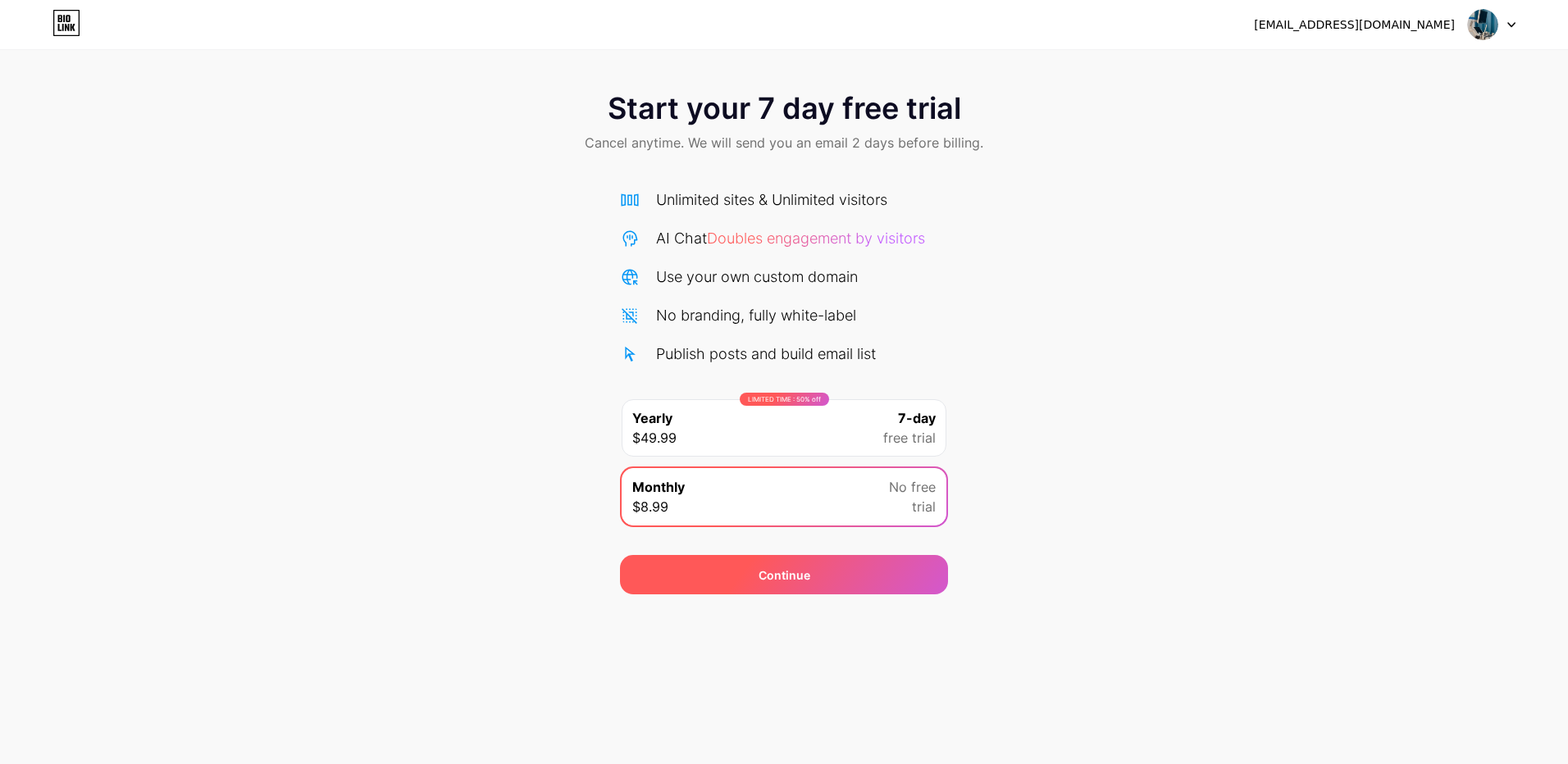
click at [797, 591] on div "Continue" at bounding box center [784, 574] width 328 height 40
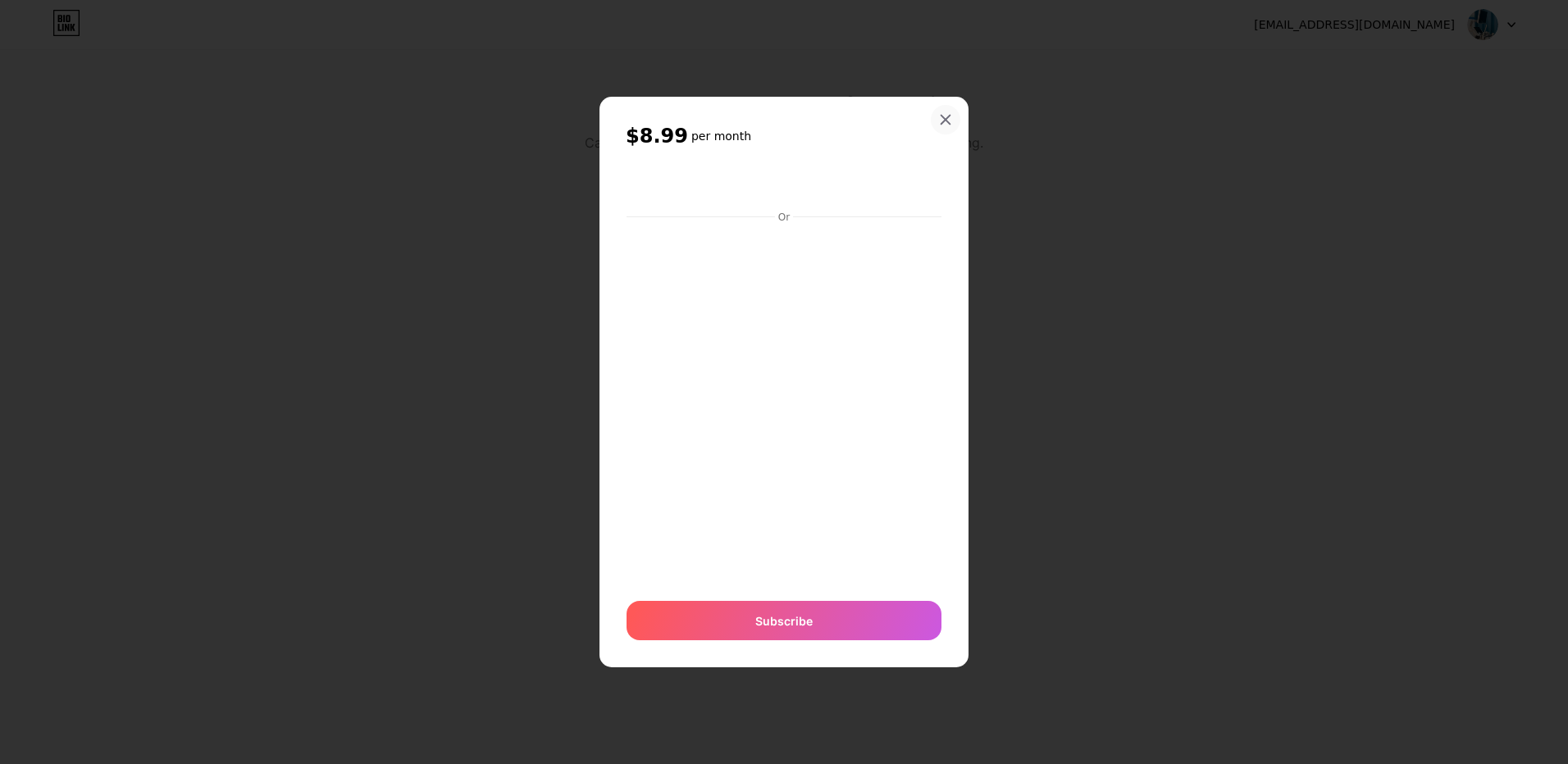
click at [944, 113] on div at bounding box center [945, 120] width 30 height 30
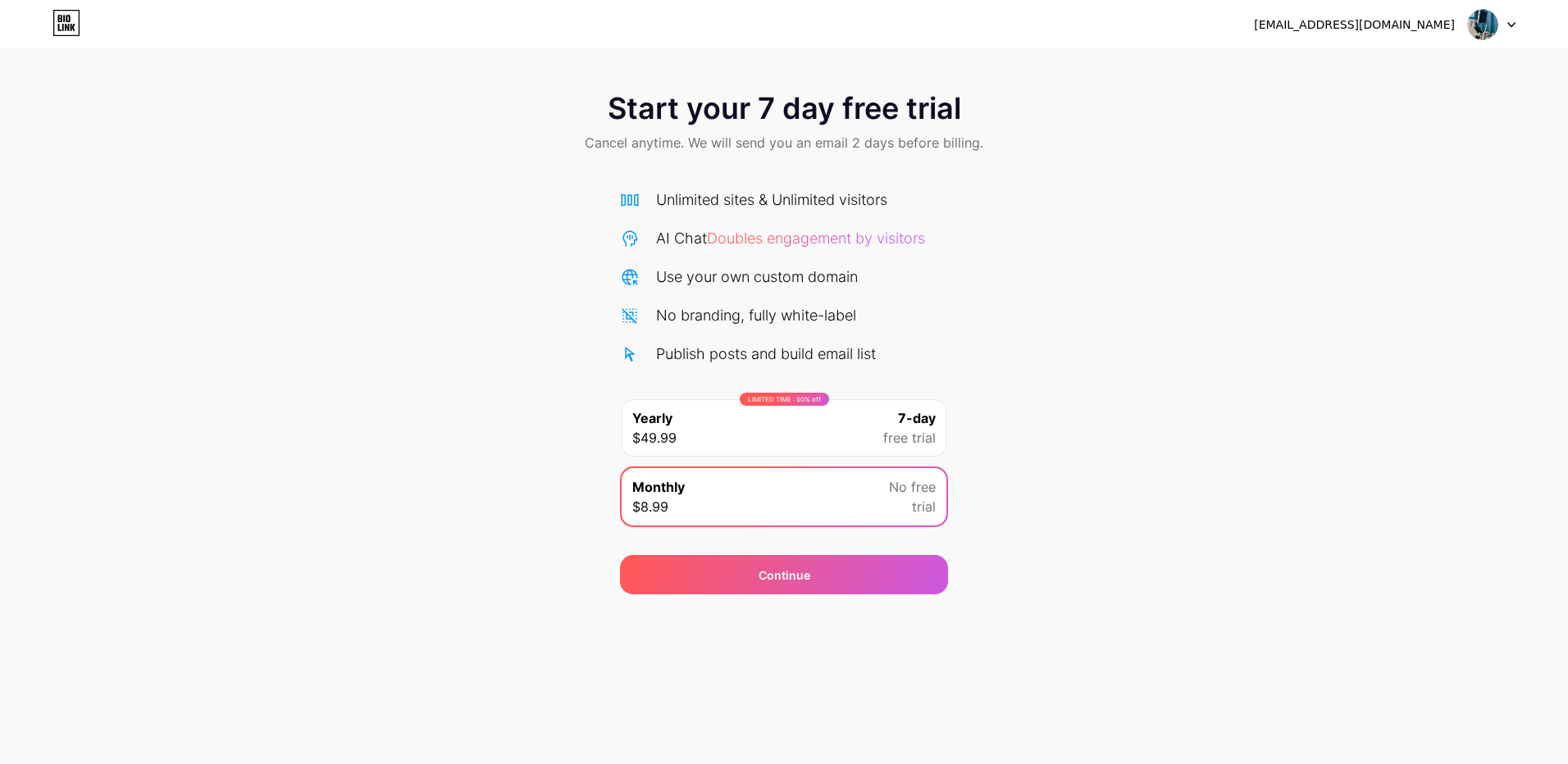
click at [817, 200] on div "Unlimited sites & Unlimited visitors" at bounding box center [772, 199] width 232 height 22
click at [674, 363] on div "Publish posts and build email list" at bounding box center [766, 353] width 220 height 22
click at [717, 63] on div "Start your 7 day free trial Cancel anytime. We will send you an email 2 days be…" at bounding box center [784, 297] width 1568 height 594
click at [747, 205] on div "Unlimited sites & Unlimited visitors" at bounding box center [772, 199] width 232 height 22
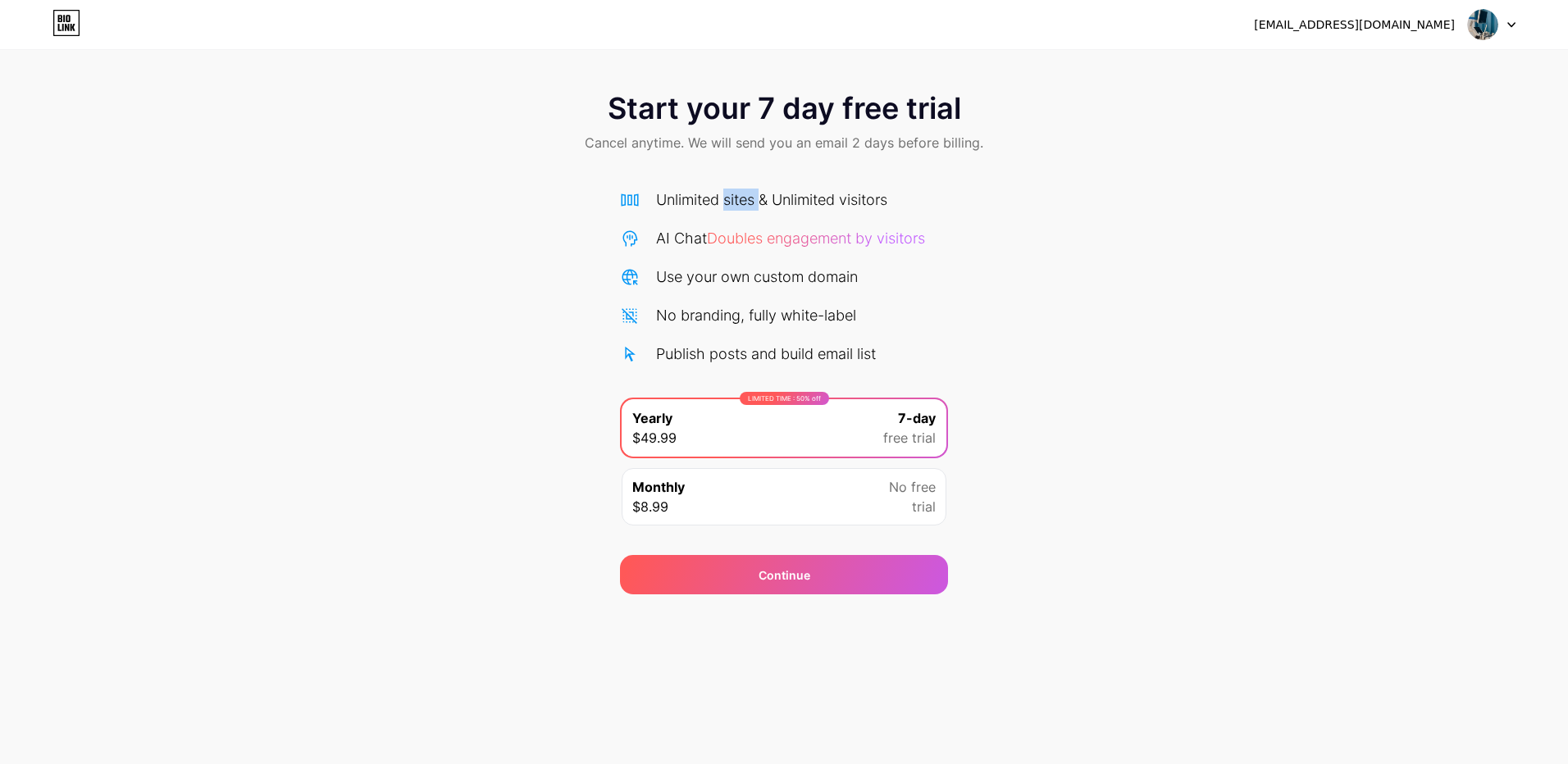
drag, startPoint x: 747, startPoint y: 205, endPoint x: 731, endPoint y: 179, distance: 30.5
click at [731, 179] on div "Unlimited sites & Unlimited visitors AI Chat Doubles engagement by visitors Use…" at bounding box center [784, 354] width 328 height 364
click at [699, 349] on div "Publish posts and build email list" at bounding box center [766, 353] width 220 height 22
click at [1512, 18] on div at bounding box center [1491, 25] width 48 height 30
click at [1437, 71] on li "Logout" at bounding box center [1413, 67] width 203 height 44
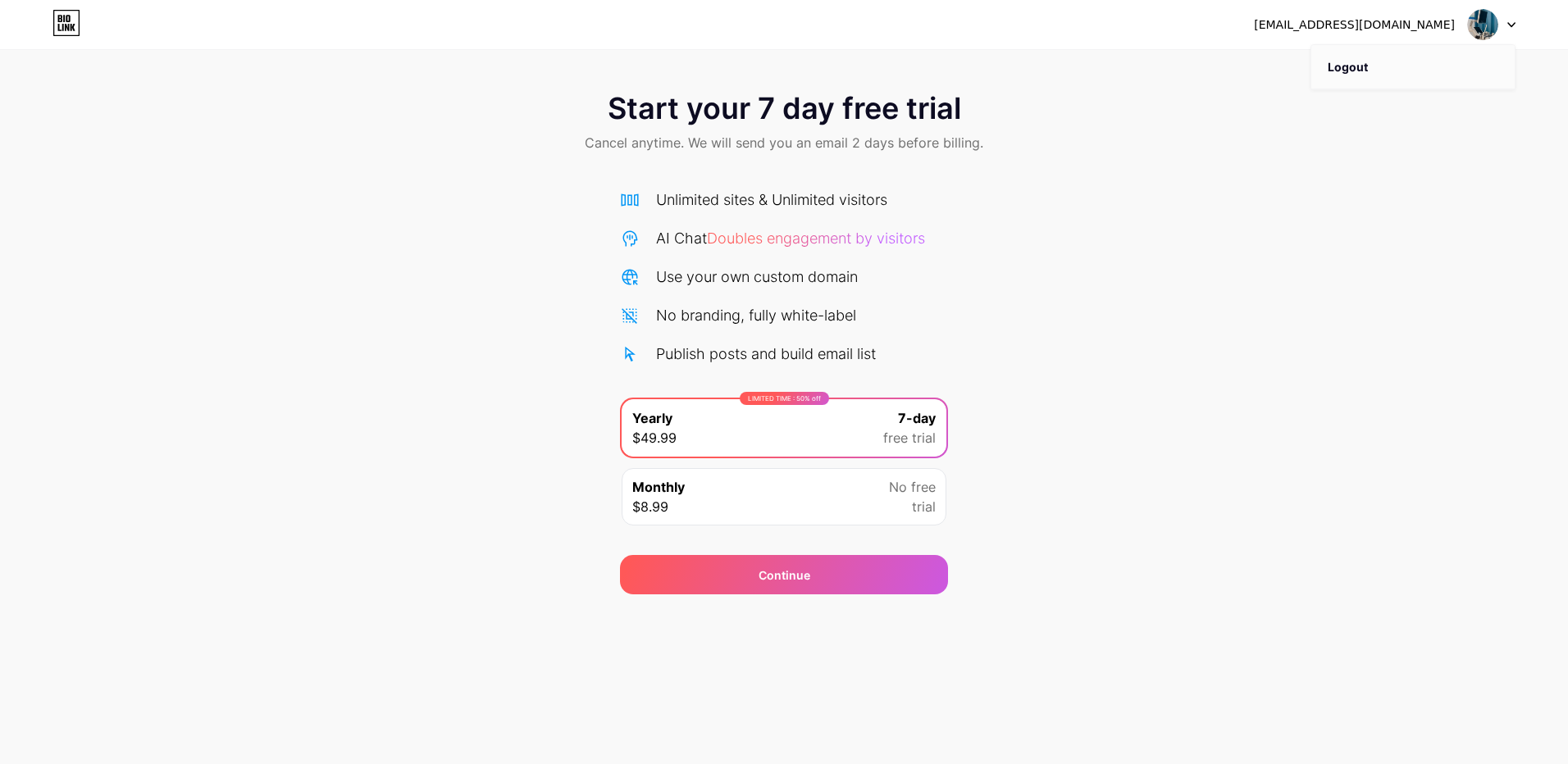
click at [1364, 63] on li "Logout" at bounding box center [1413, 67] width 203 height 44
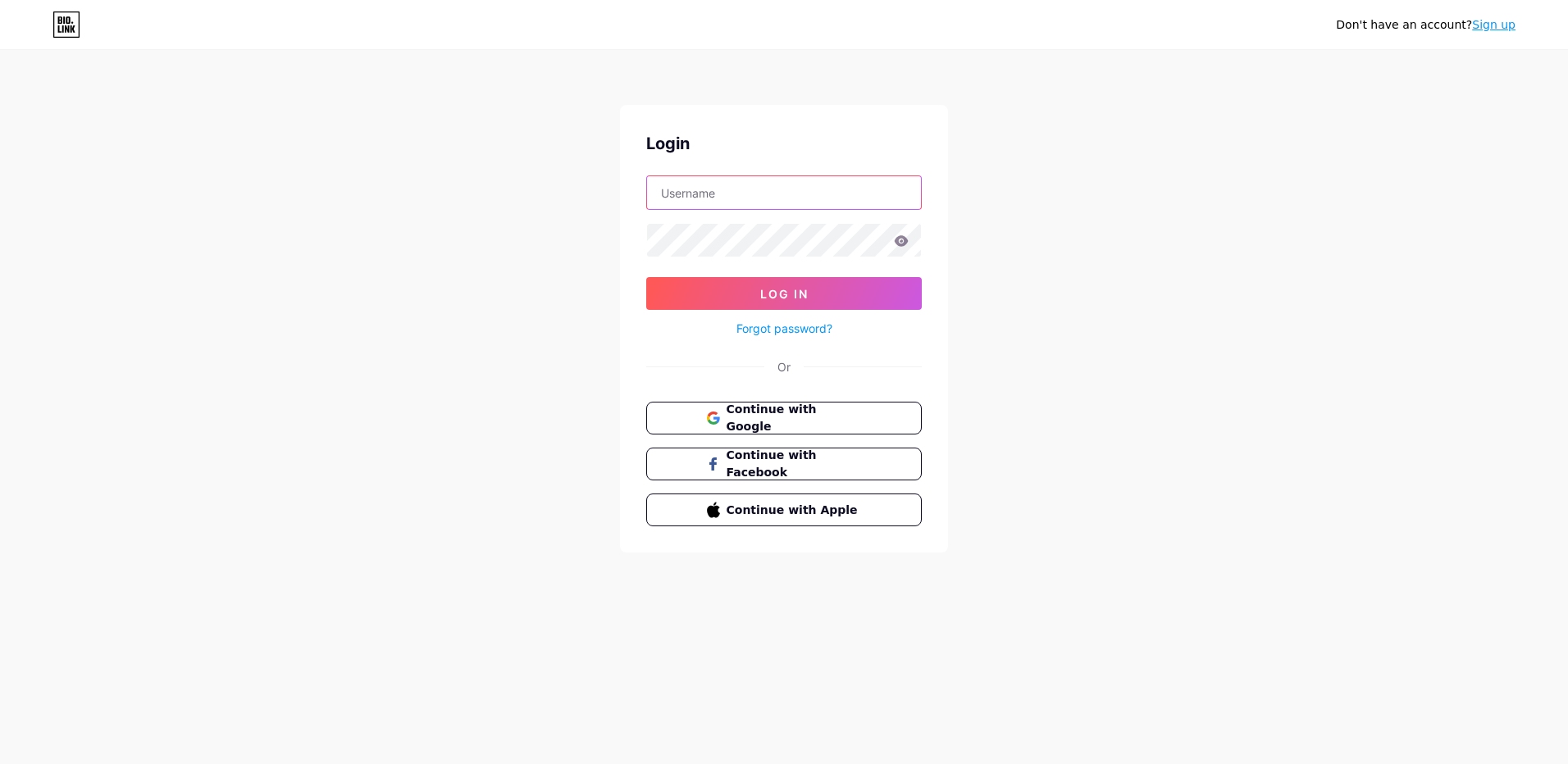
click at [776, 184] on input "text" at bounding box center [784, 193] width 274 height 33
click at [778, 412] on span "Continue with Google" at bounding box center [793, 418] width 137 height 35
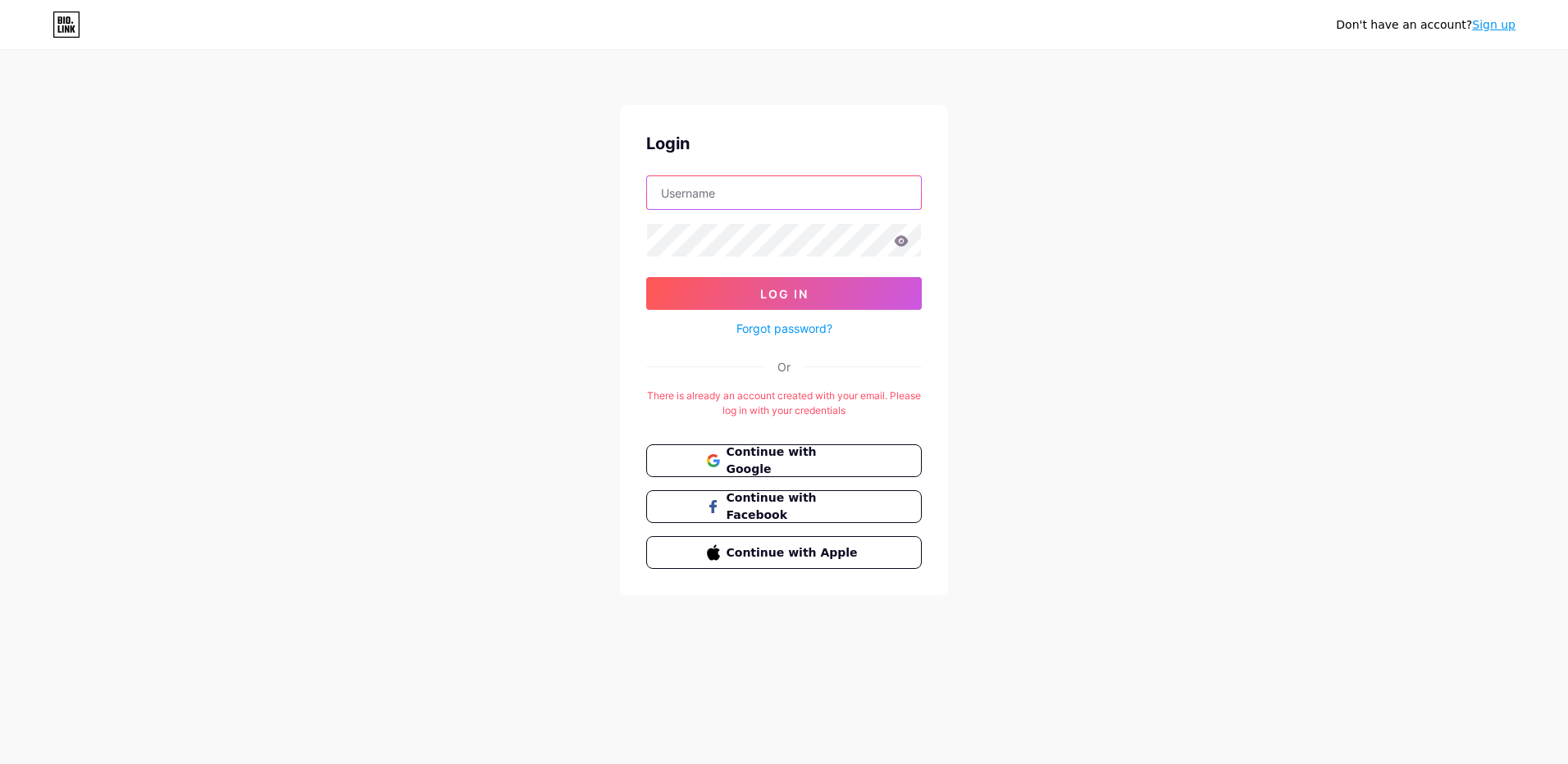
click at [710, 194] on input "text" at bounding box center [784, 193] width 274 height 33
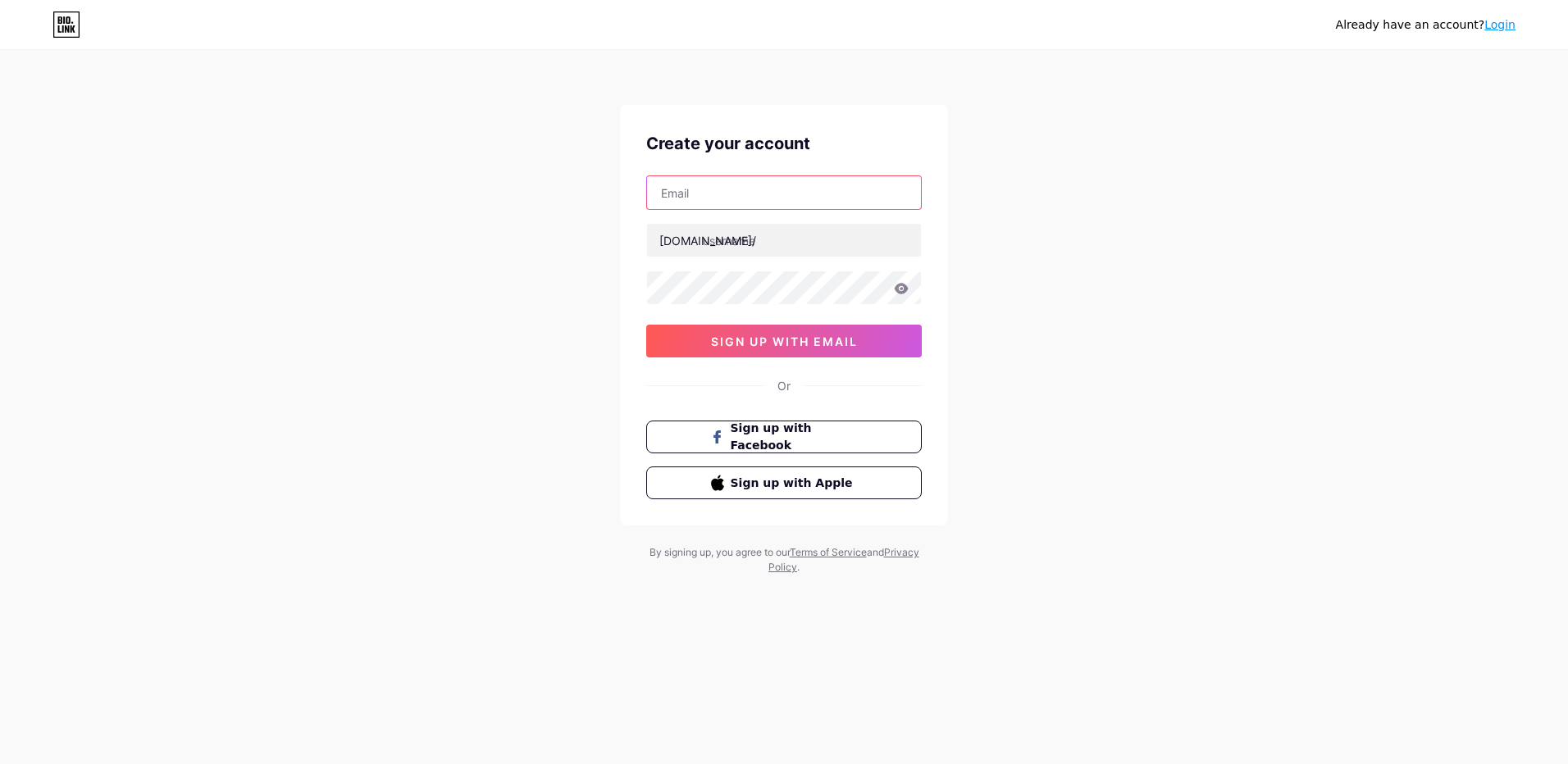
click at [754, 202] on input "text" at bounding box center [784, 193] width 274 height 33
type input "[EMAIL_ADDRESS][DOMAIN_NAME]"
click at [757, 242] on input "text" at bounding box center [784, 241] width 274 height 33
type input "true hope"
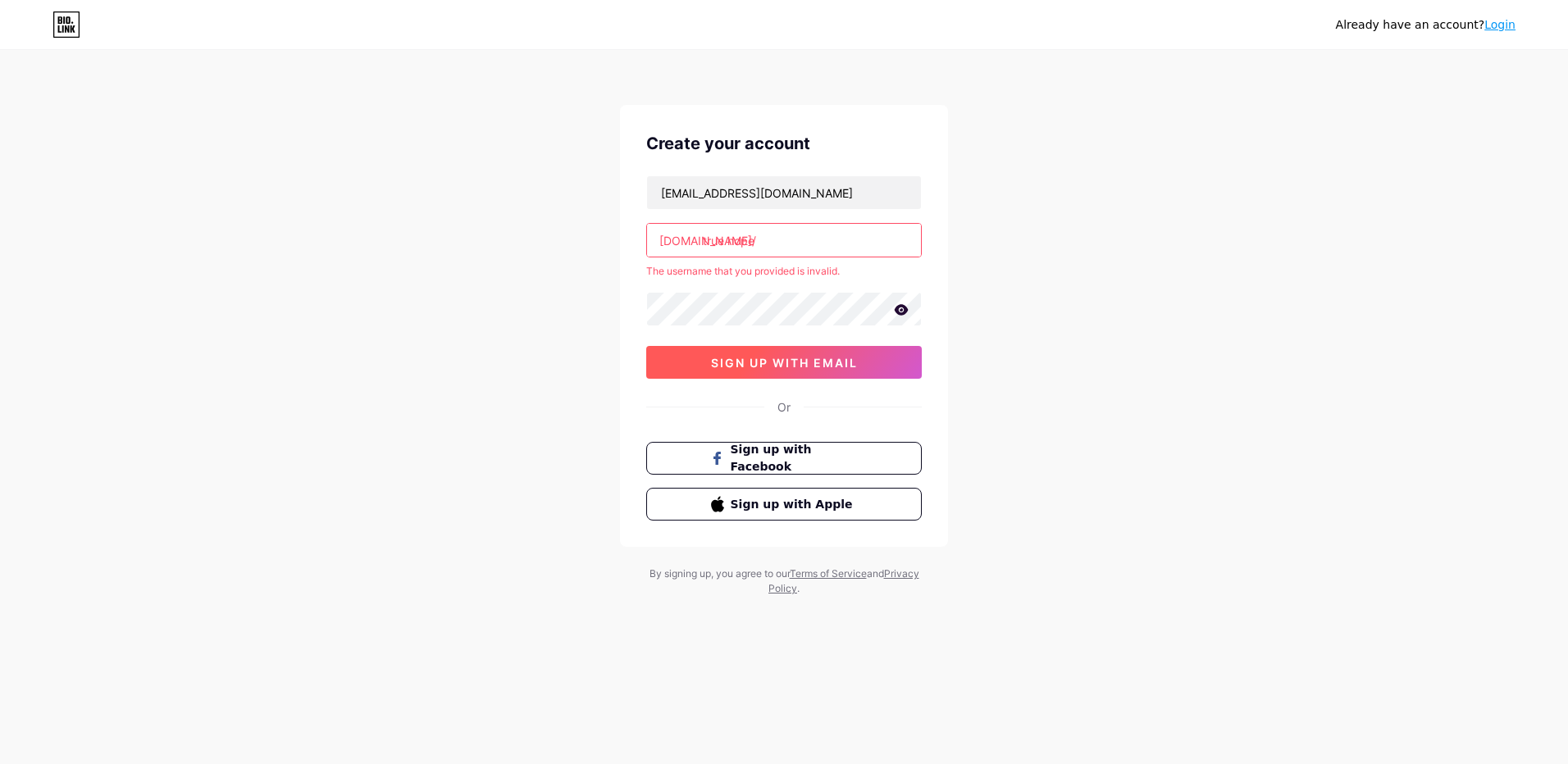
click at [871, 358] on button "sign up with email" at bounding box center [784, 363] width 276 height 33
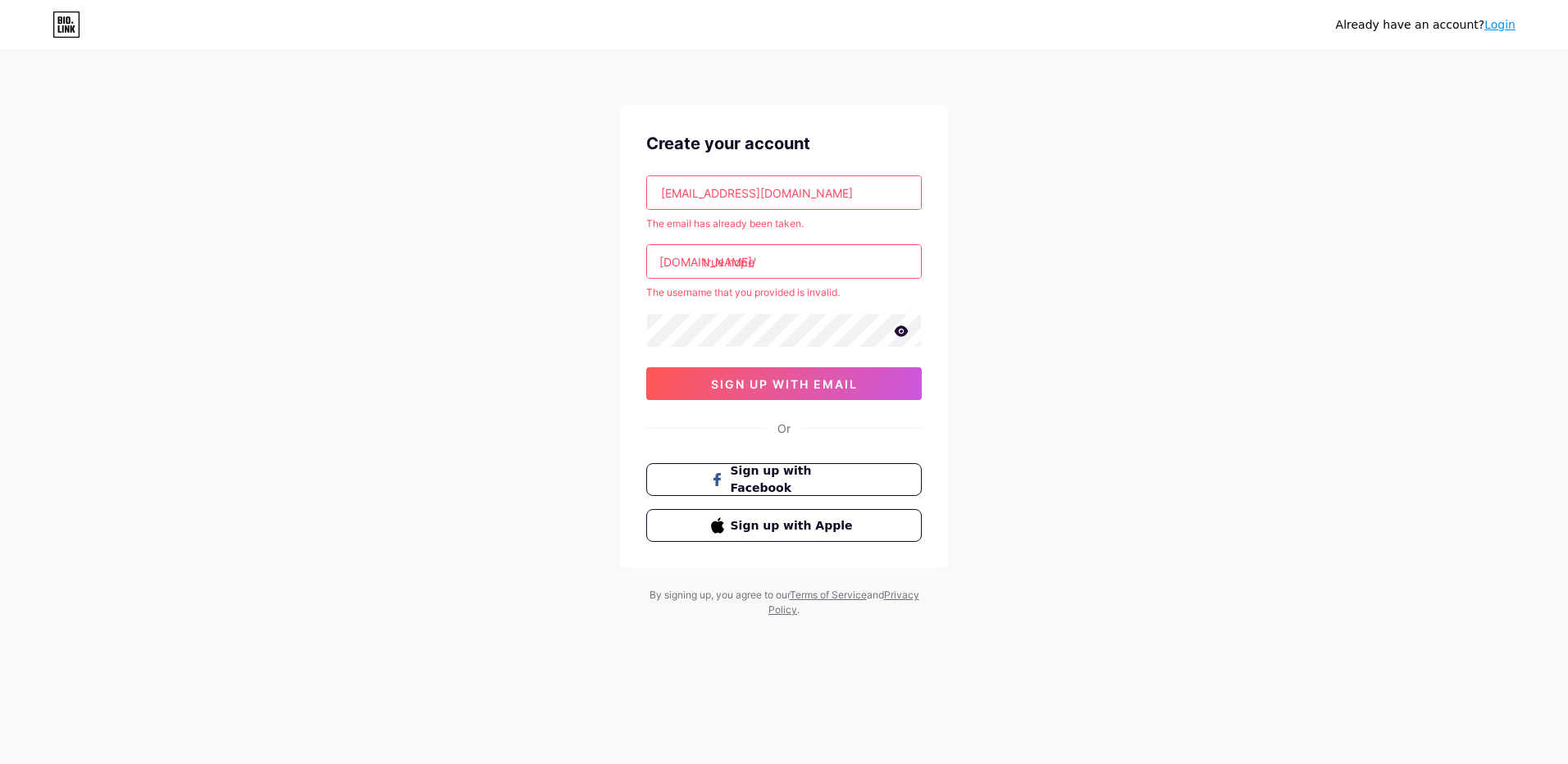
click at [806, 276] on input "true hope" at bounding box center [784, 262] width 274 height 33
type input "true hope"
click at [781, 389] on div "Create your account [EMAIL_ADDRESS][DOMAIN_NAME] The email has already been tak…" at bounding box center [784, 337] width 328 height 463
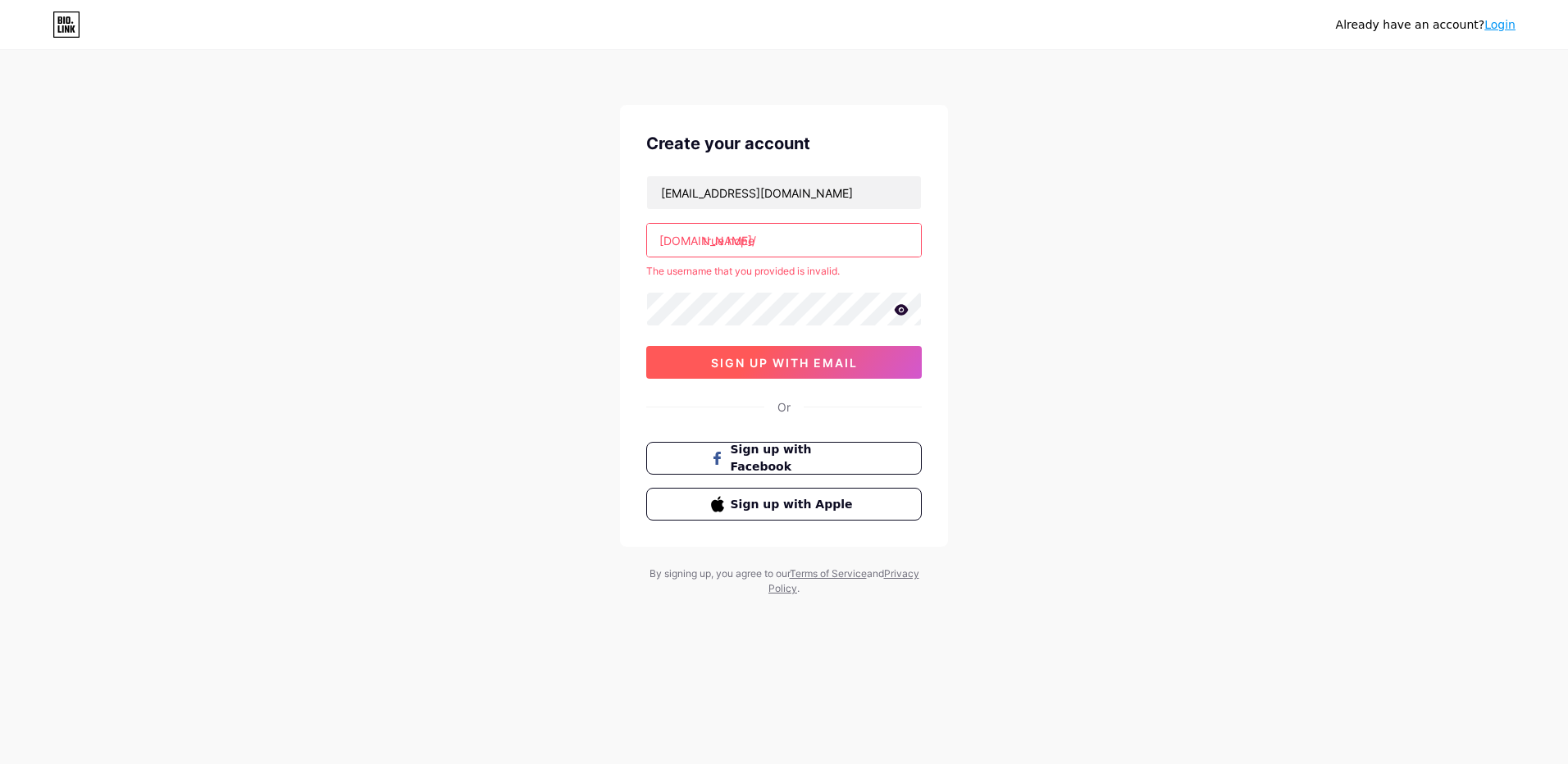
click at [776, 364] on span "sign up with email" at bounding box center [784, 363] width 147 height 14
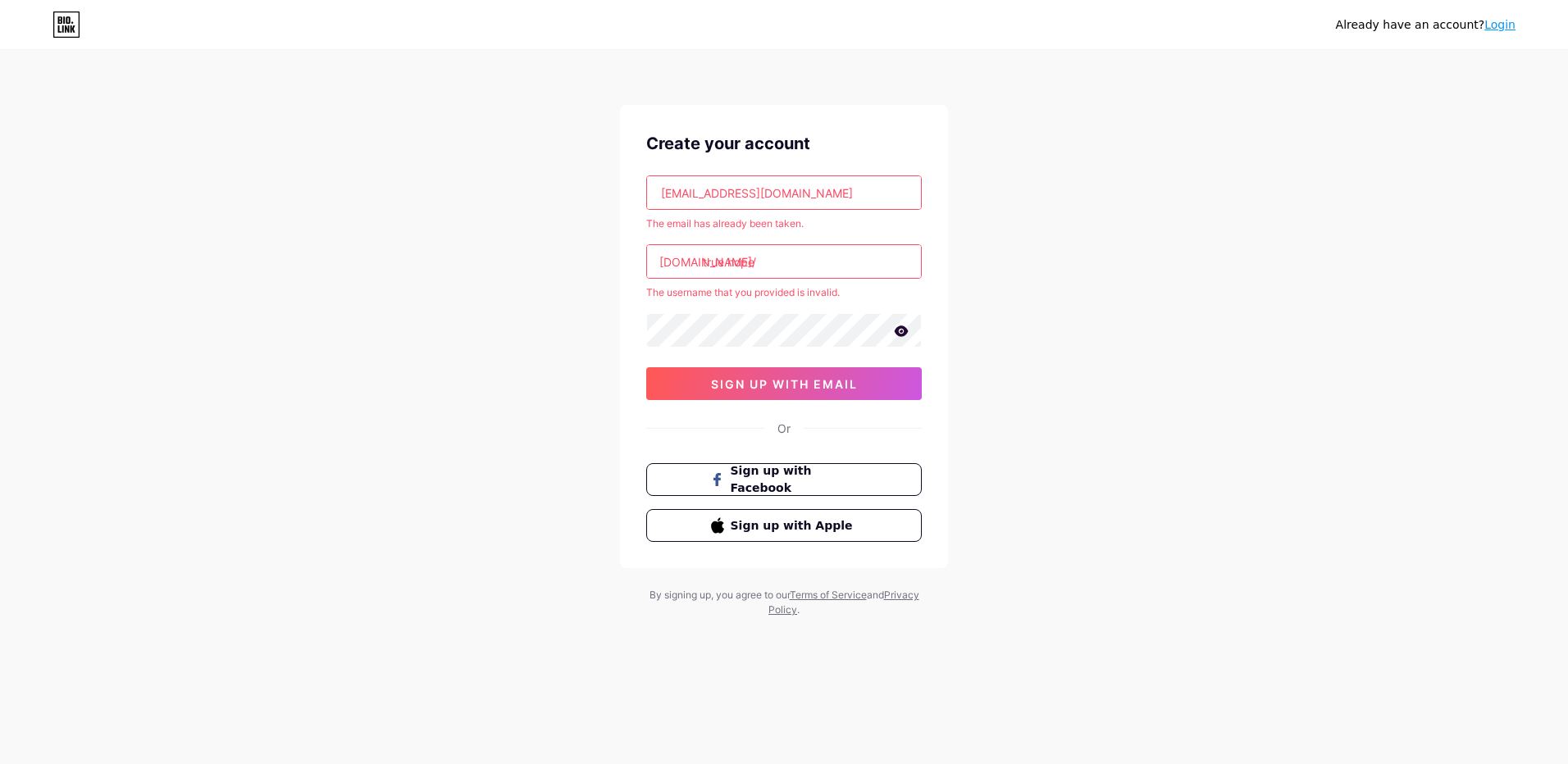
click at [817, 251] on input "true hope" at bounding box center [784, 262] width 274 height 33
click at [903, 330] on icon at bounding box center [901, 331] width 15 height 11
click at [903, 330] on icon at bounding box center [900, 332] width 14 height 11
click at [901, 332] on icon at bounding box center [901, 331] width 14 height 11
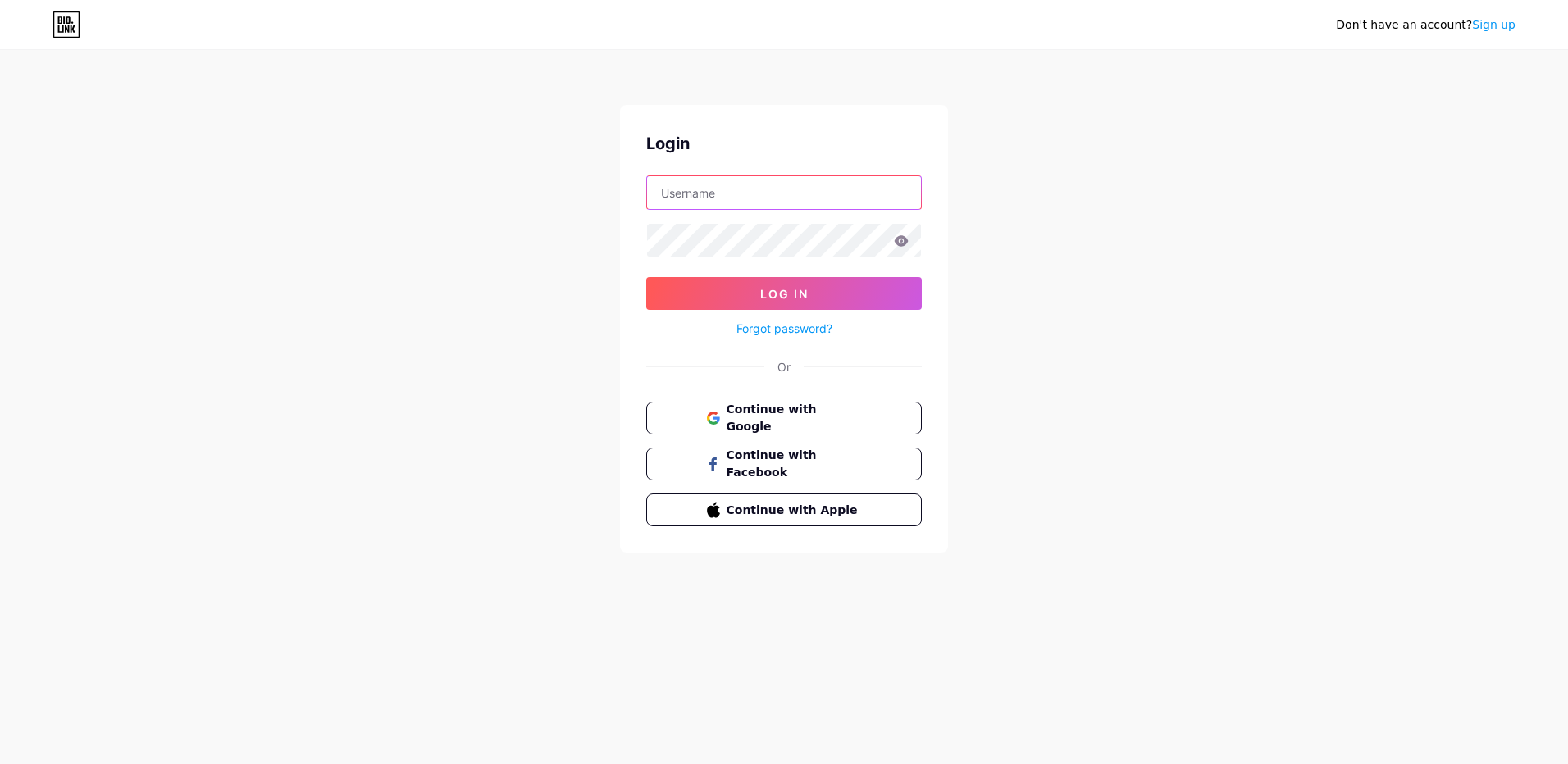
click at [747, 198] on input "text" at bounding box center [784, 193] width 274 height 33
type input "T"
type input "r"
type input "truehope"
click at [802, 284] on button "Log In" at bounding box center [784, 293] width 276 height 33
